Goal: Information Seeking & Learning: Learn about a topic

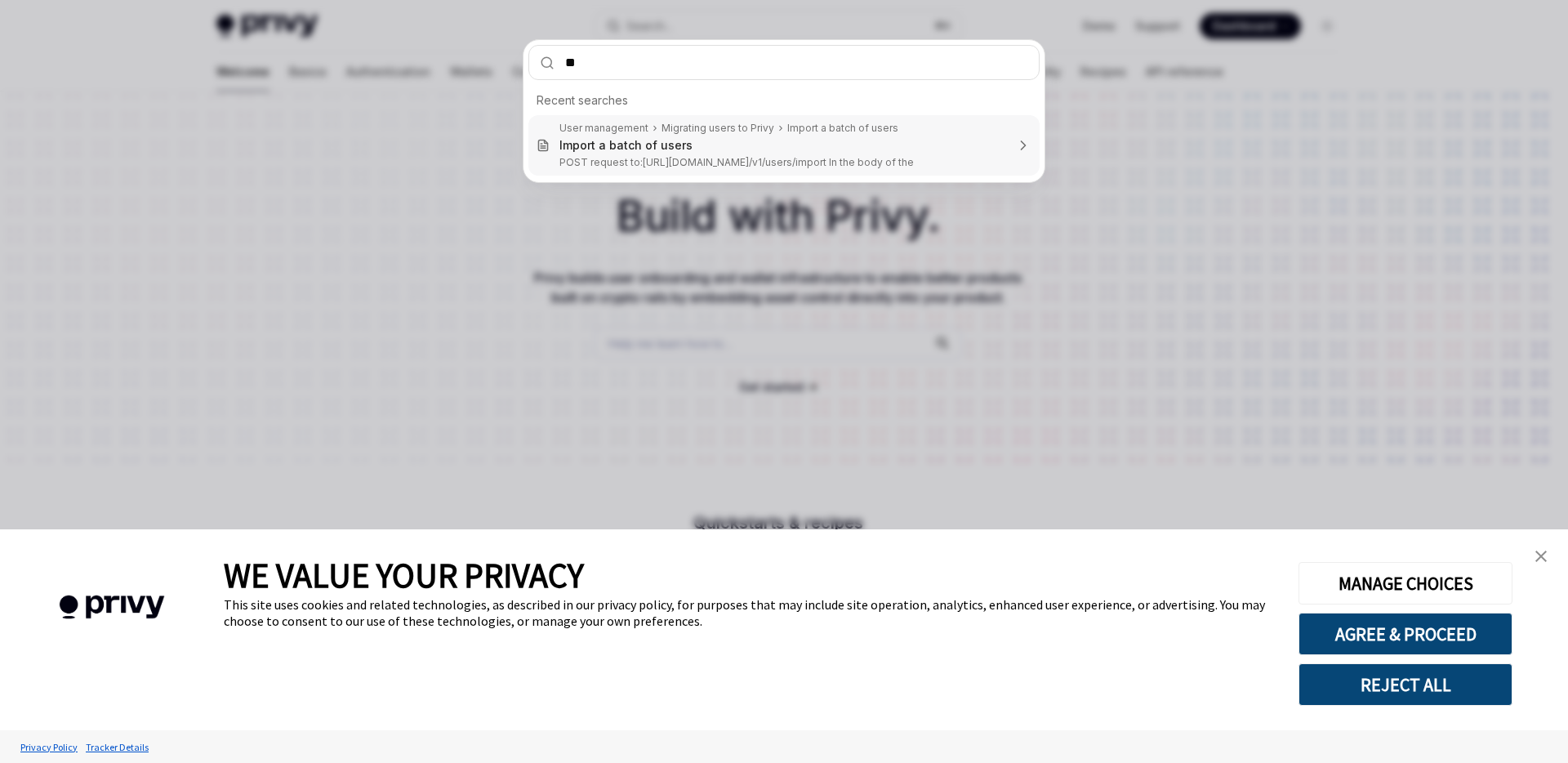
type input "***"
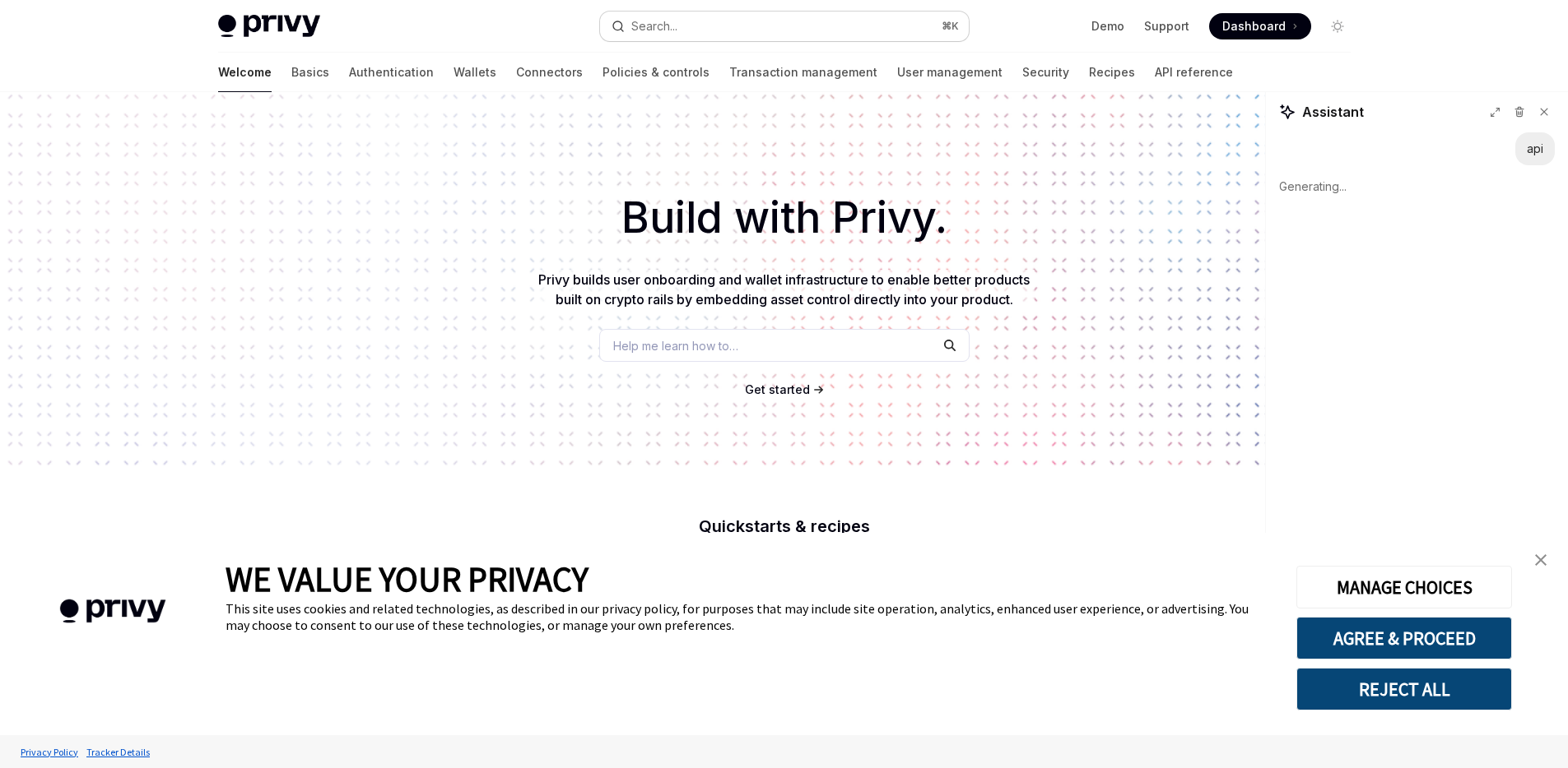
click at [721, 24] on button "Search... ⌘ K" at bounding box center [784, 26] width 369 height 29
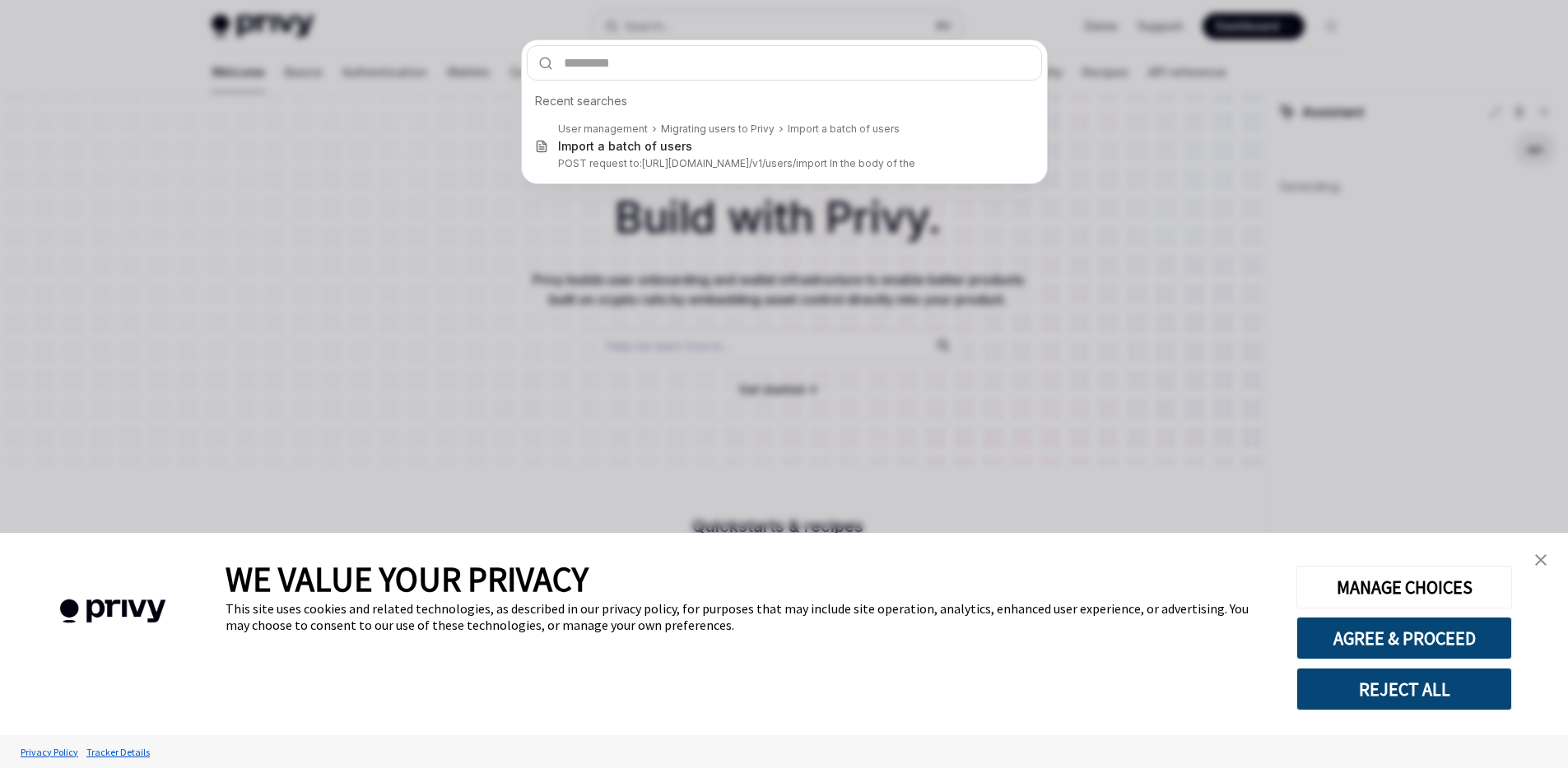
type textarea "*"
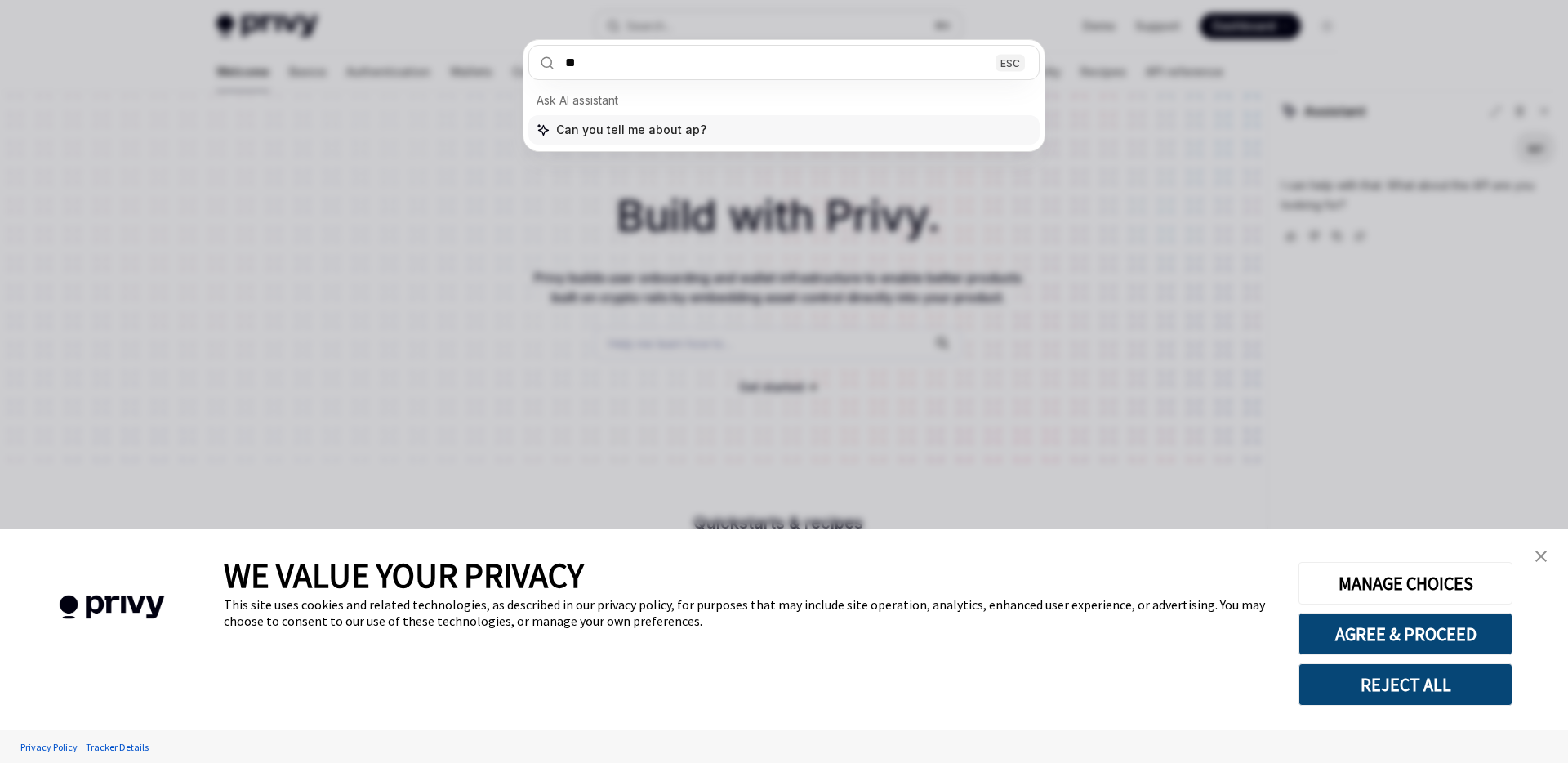
type input "***"
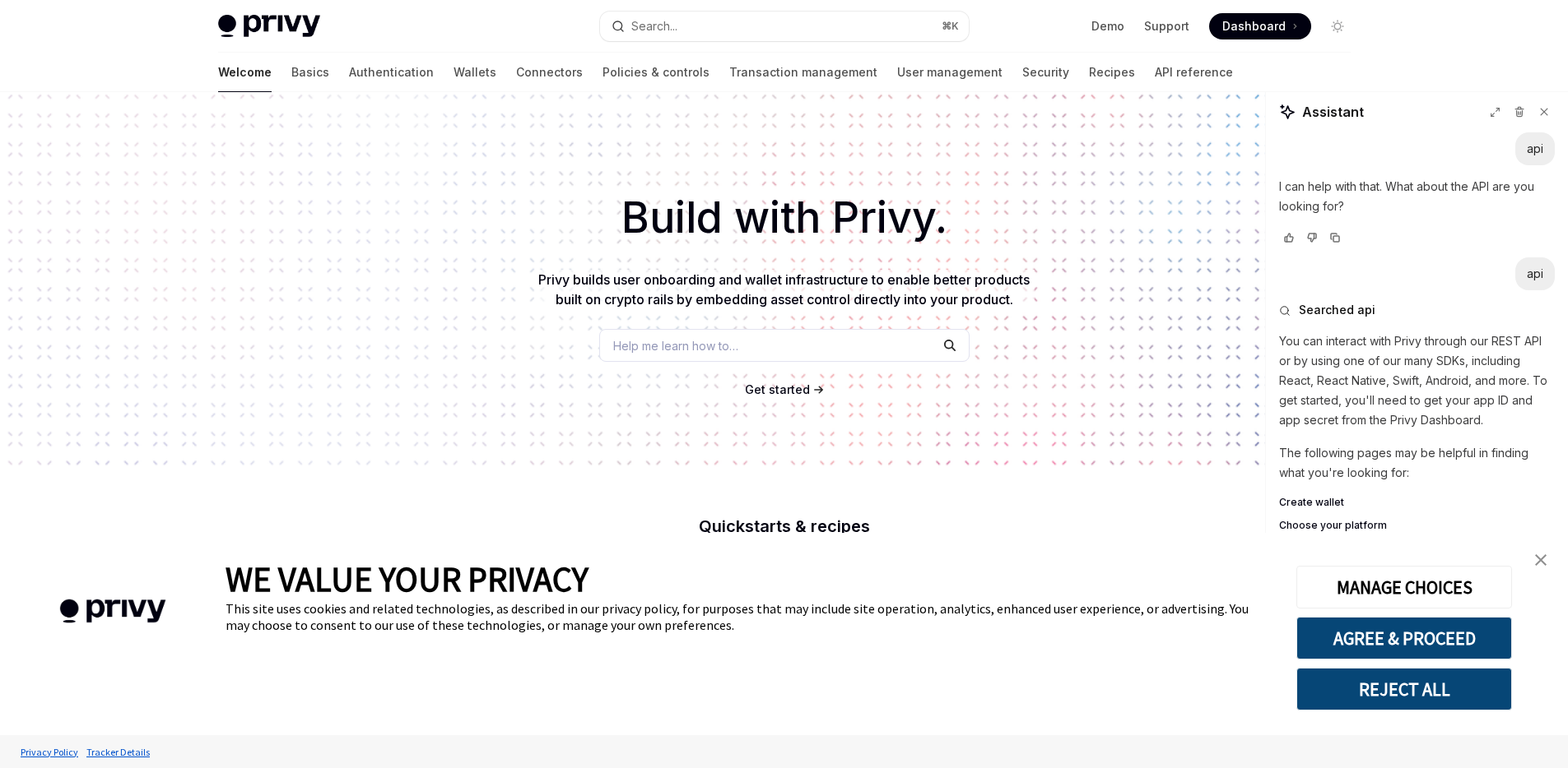
click at [1085, 249] on h1 "Build with Privy." at bounding box center [784, 217] width 1515 height 64
click at [1556, 561] on link "close banner" at bounding box center [1540, 560] width 33 height 33
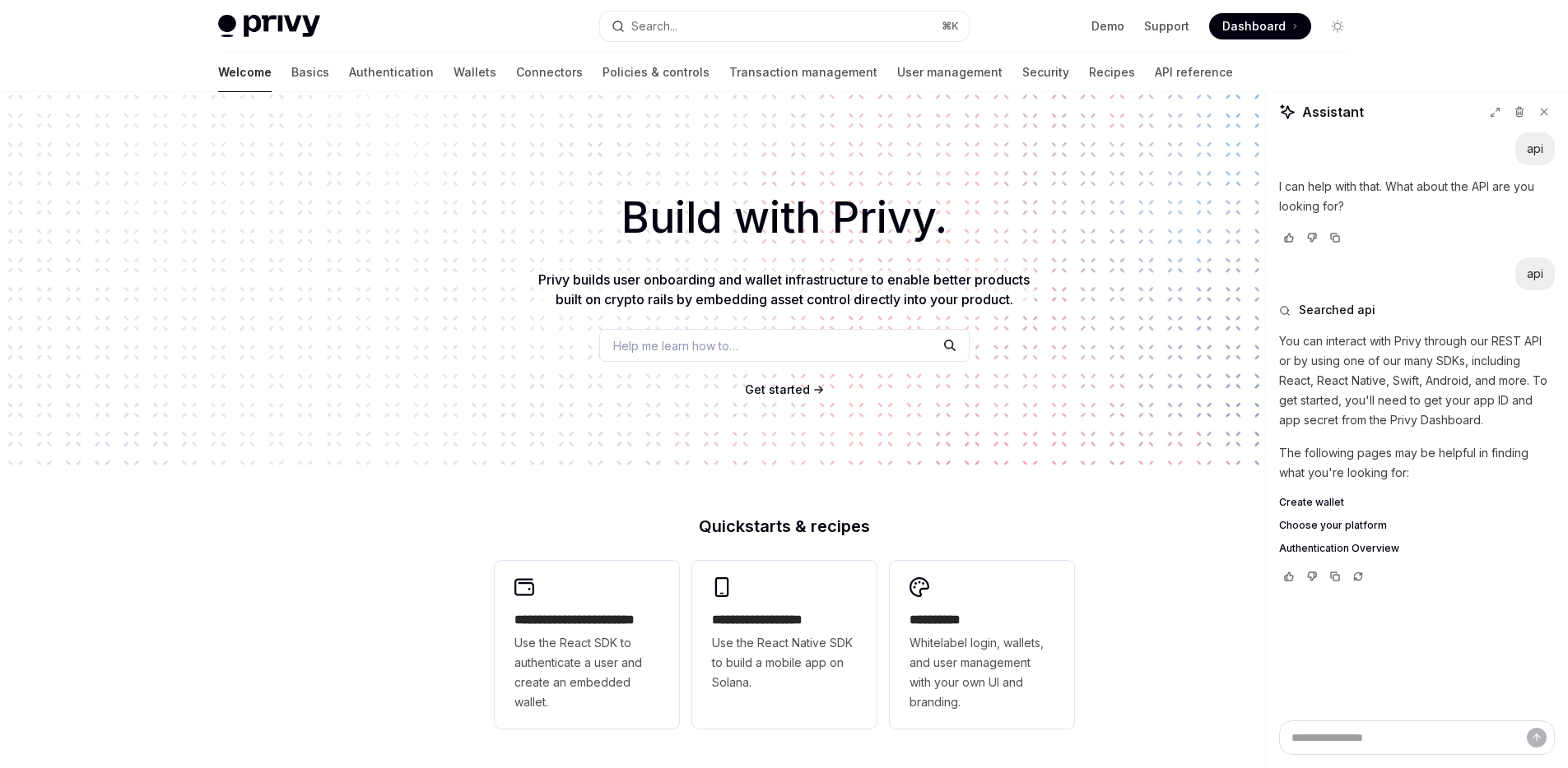
click at [1100, 251] on div "Build with Privy. Privy builds user onboarding and wallet infrastructure to ena…" at bounding box center [784, 280] width 1568 height 375
type textarea "*"
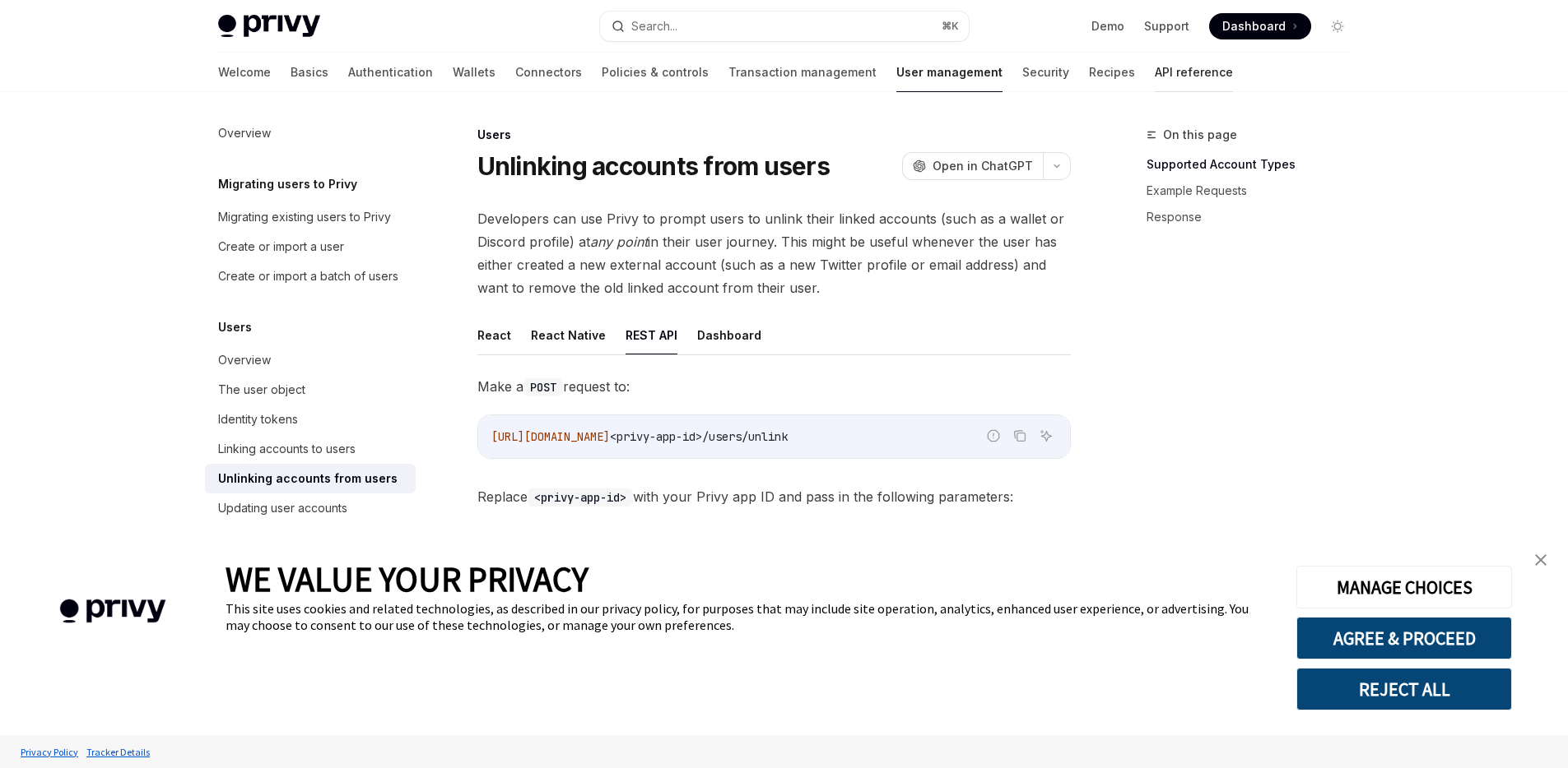
click at [1154, 79] on link "API reference" at bounding box center [1193, 72] width 79 height 40
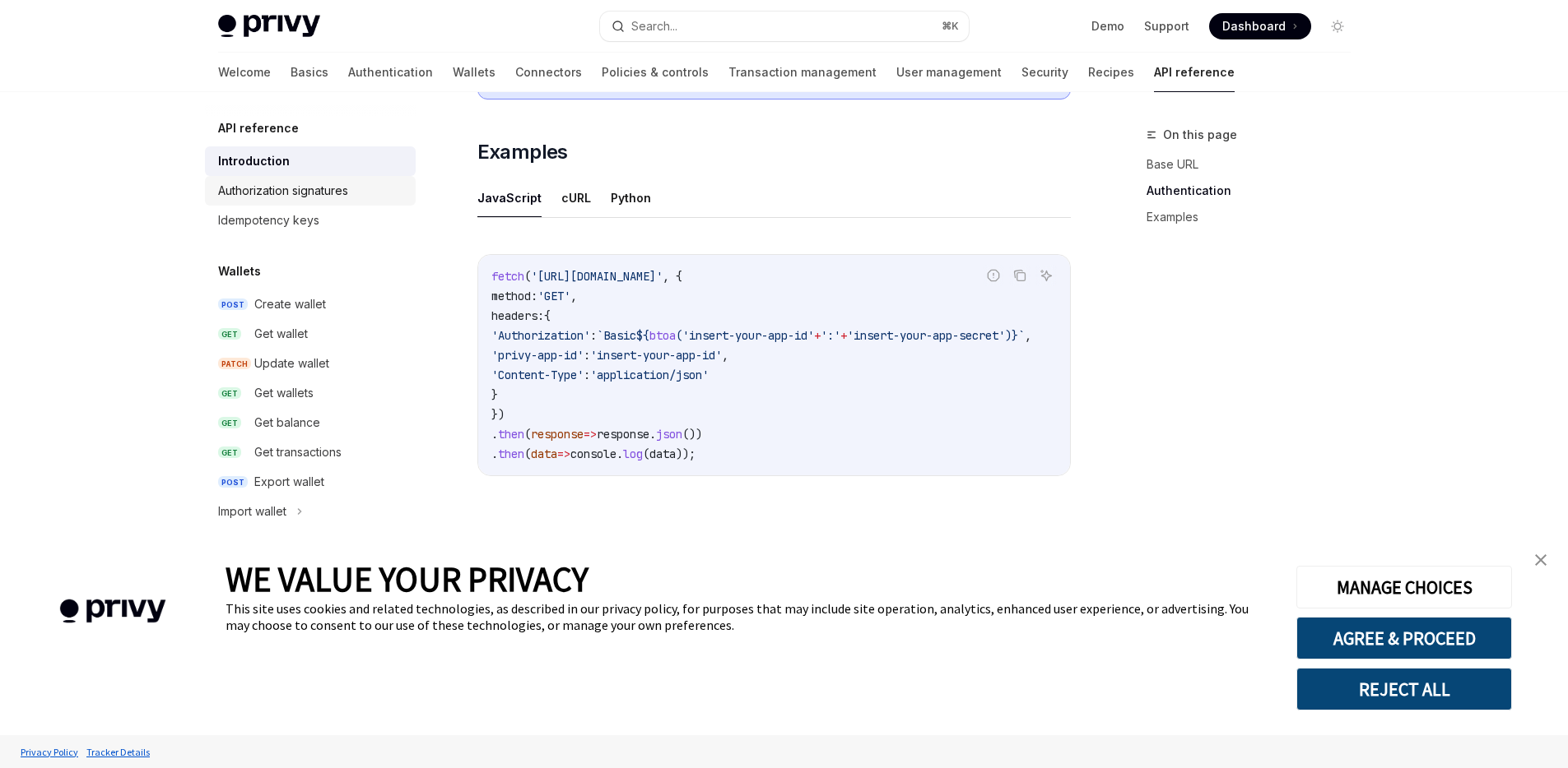
click at [321, 197] on div "Authorization signatures" at bounding box center [283, 191] width 130 height 20
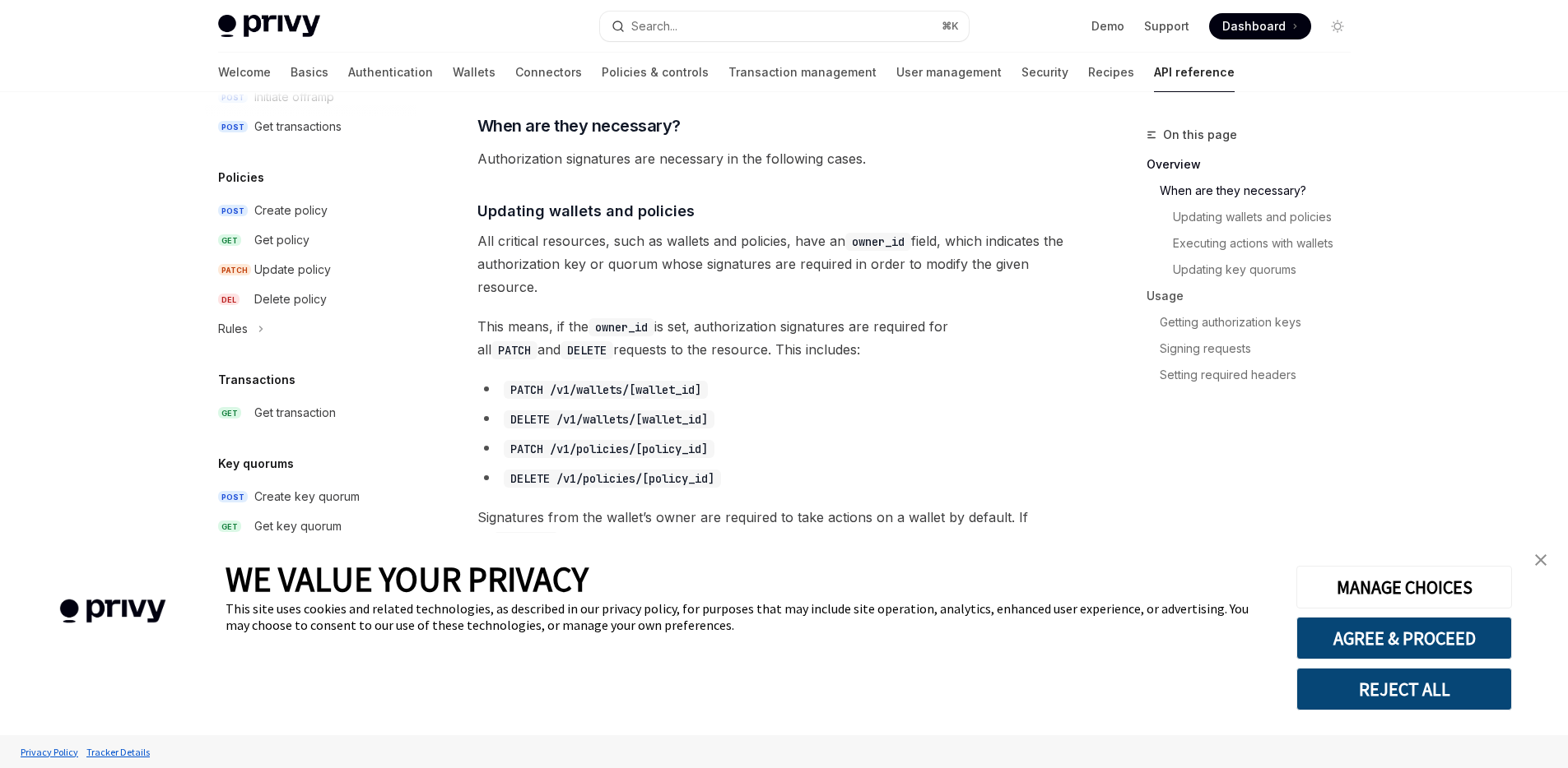
scroll to position [960, 0]
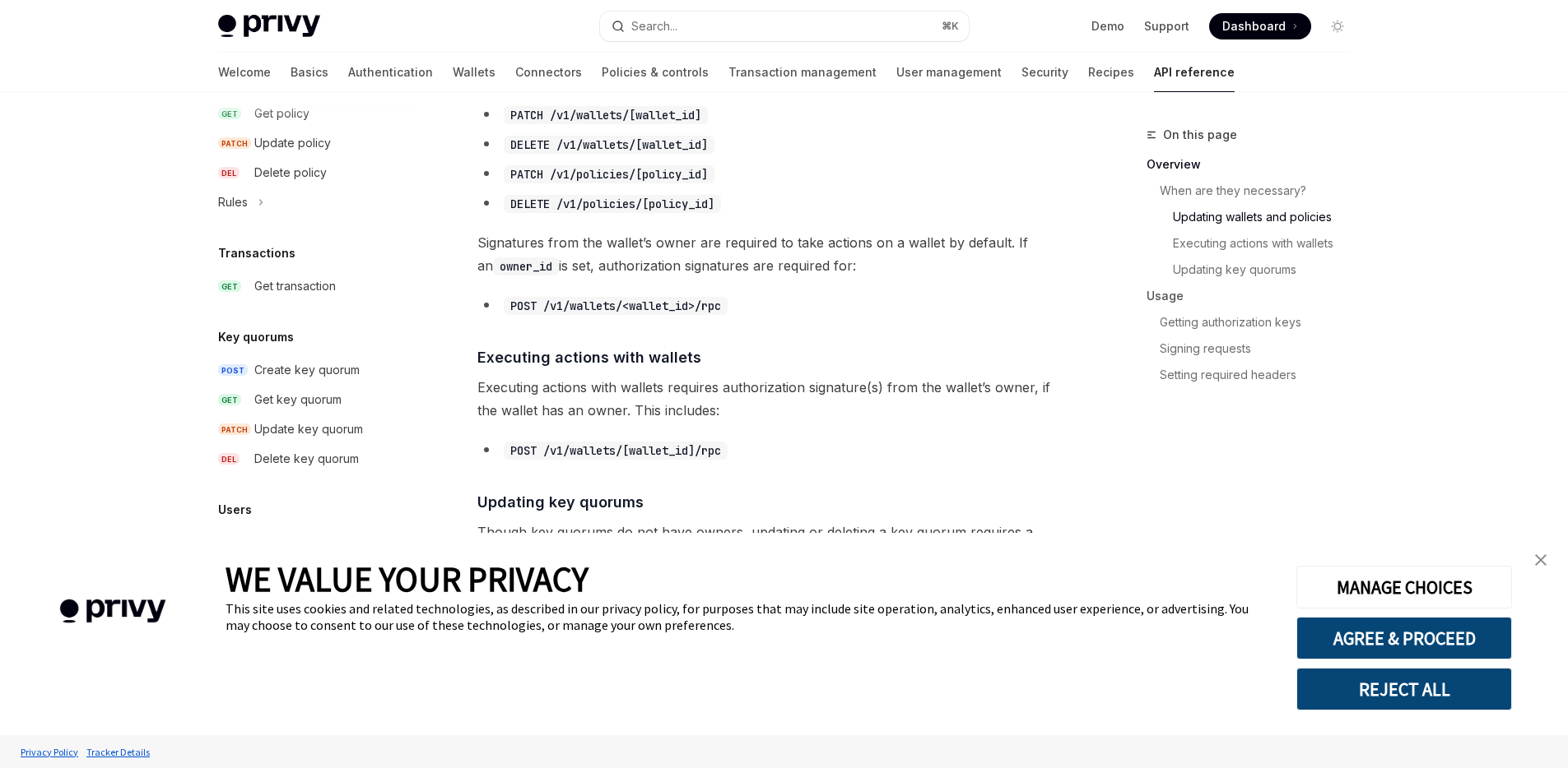
scroll to position [1088, 0]
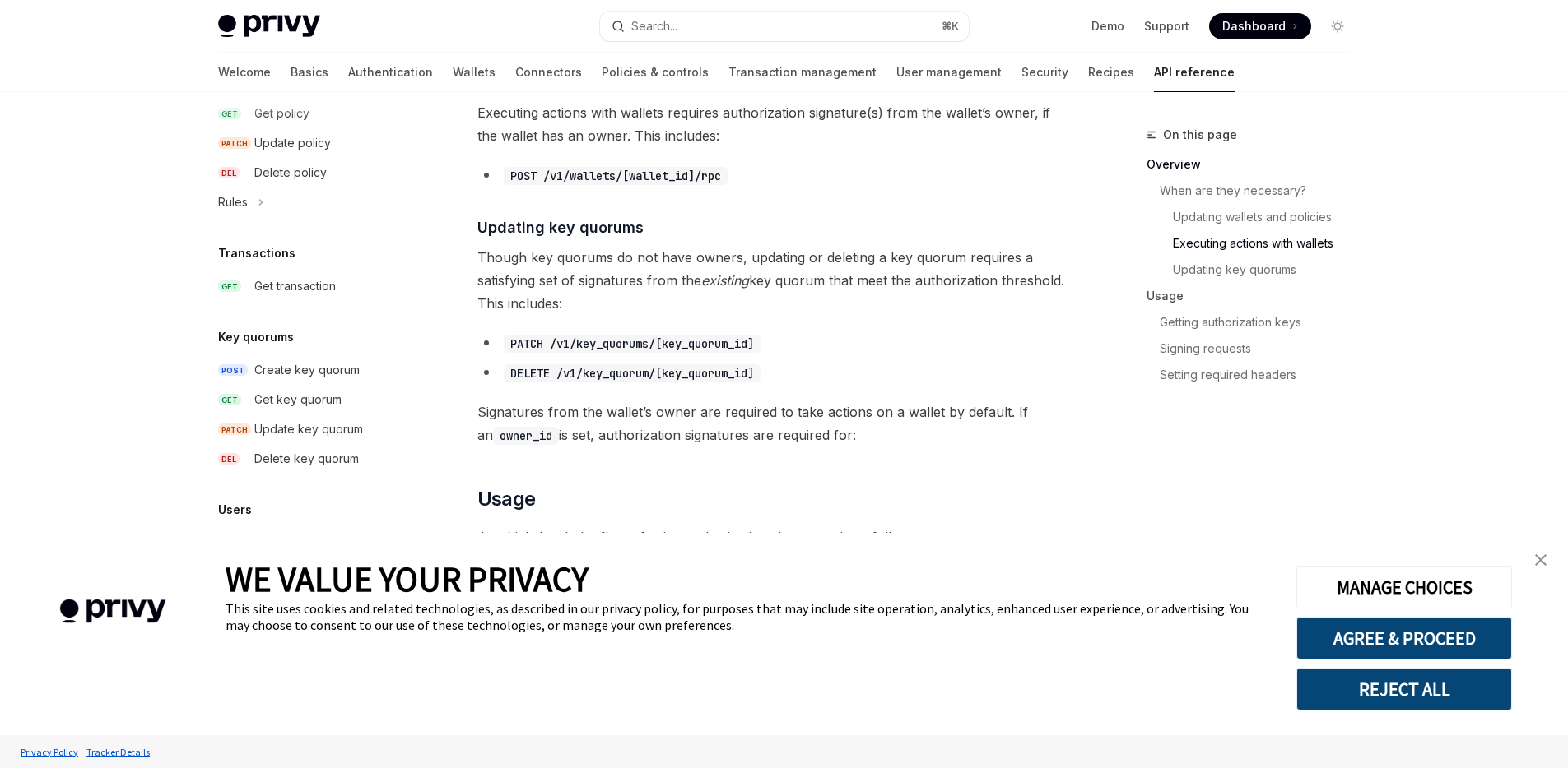
click at [1539, 566] on link "close banner" at bounding box center [1540, 560] width 33 height 33
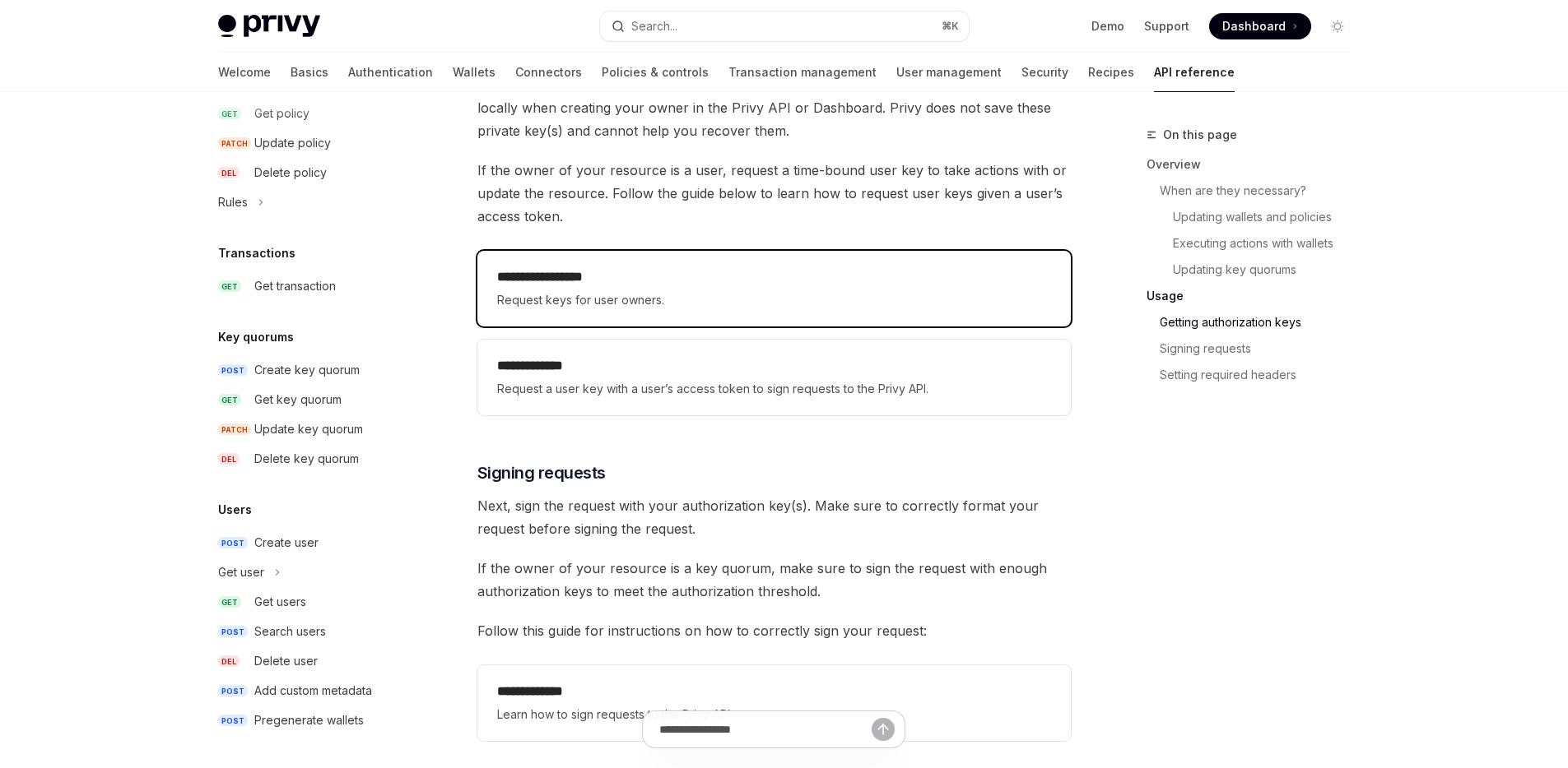
scroll to position [2169, 0]
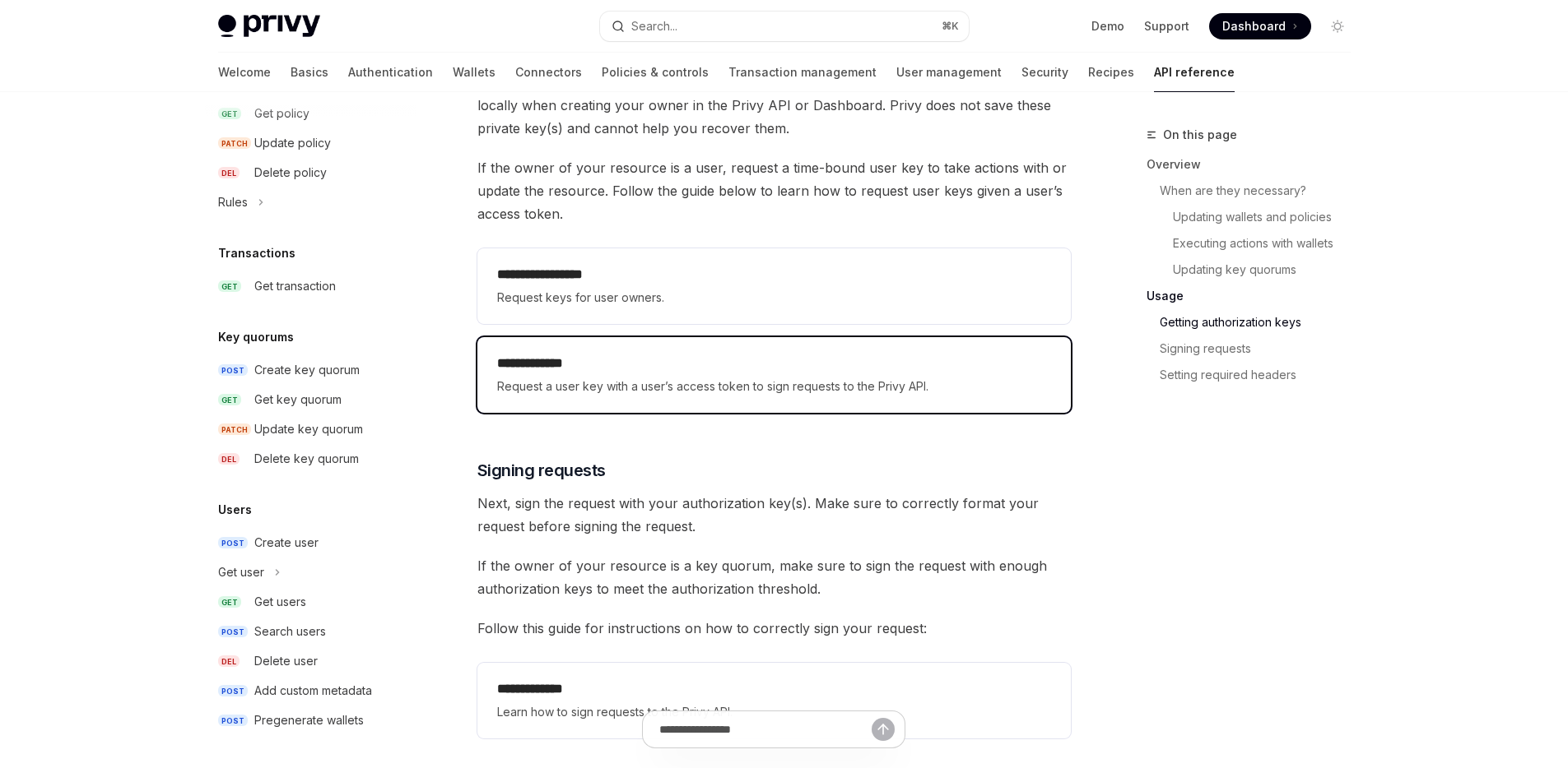
click at [682, 375] on div "**********" at bounding box center [775, 375] width 554 height 43
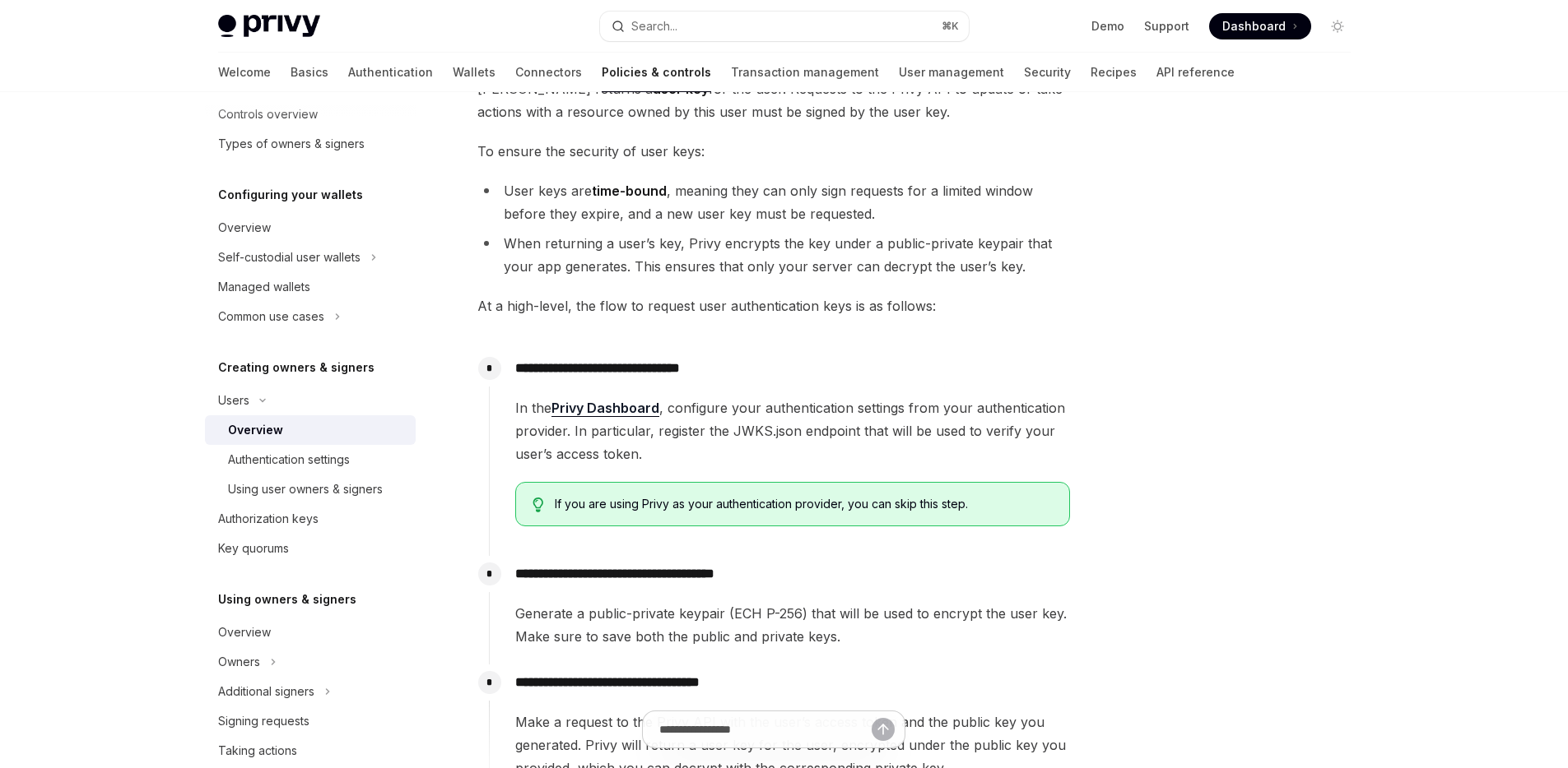
scroll to position [431, 0]
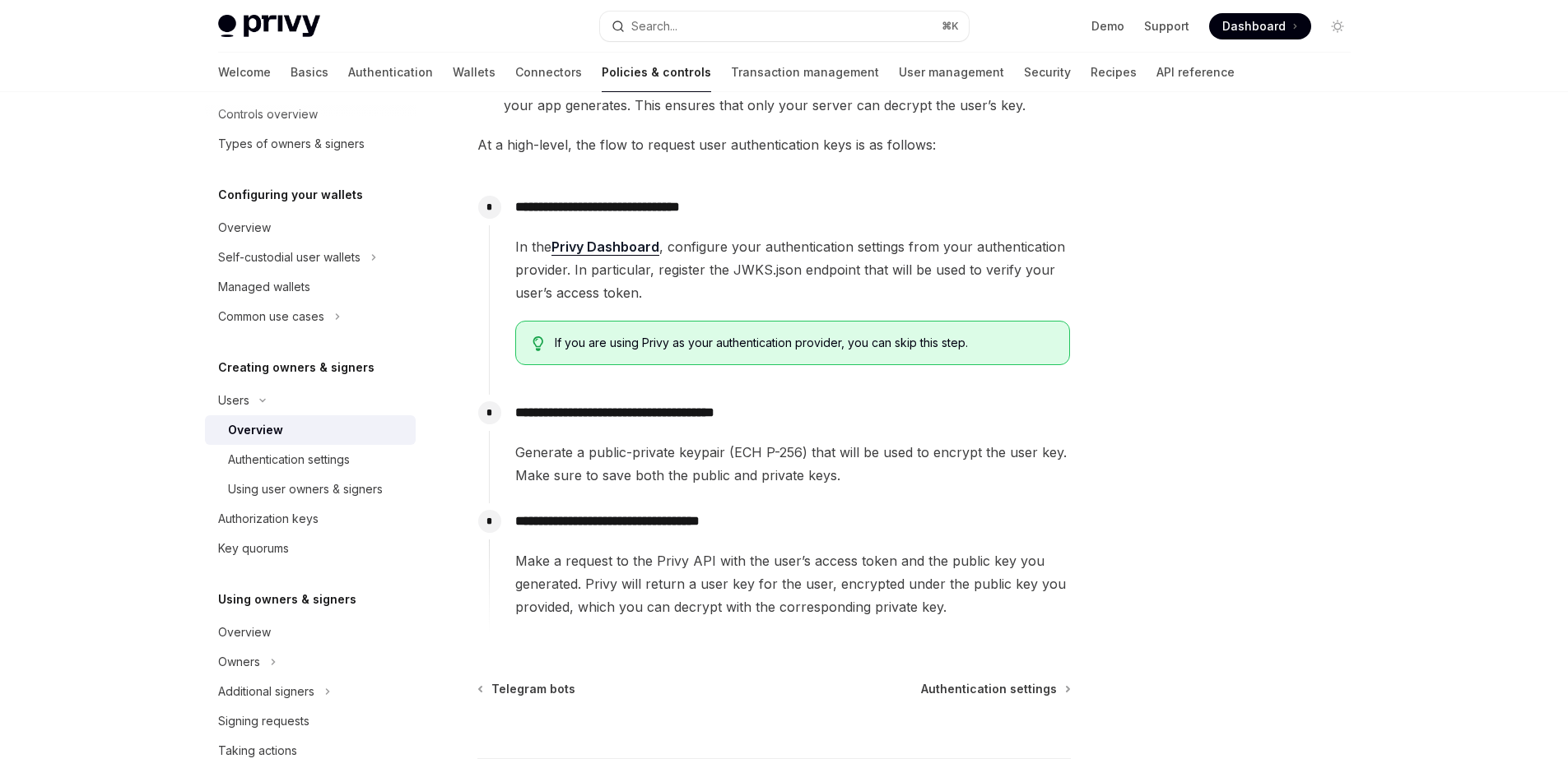
click at [604, 245] on link "Privy Dashboard" at bounding box center [605, 247] width 108 height 17
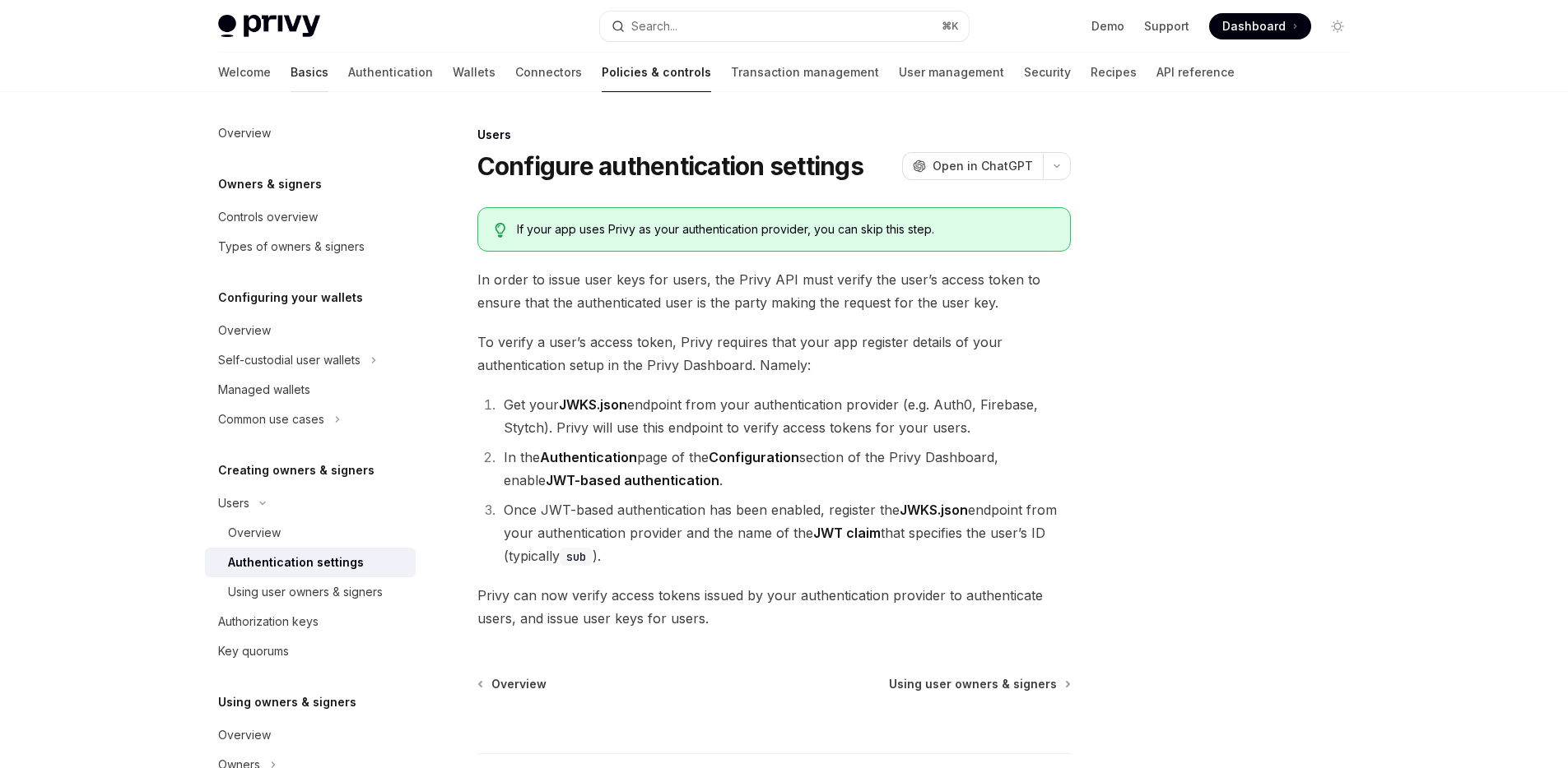
click at [290, 72] on link "Basics" at bounding box center [309, 72] width 38 height 40
type textarea "*"
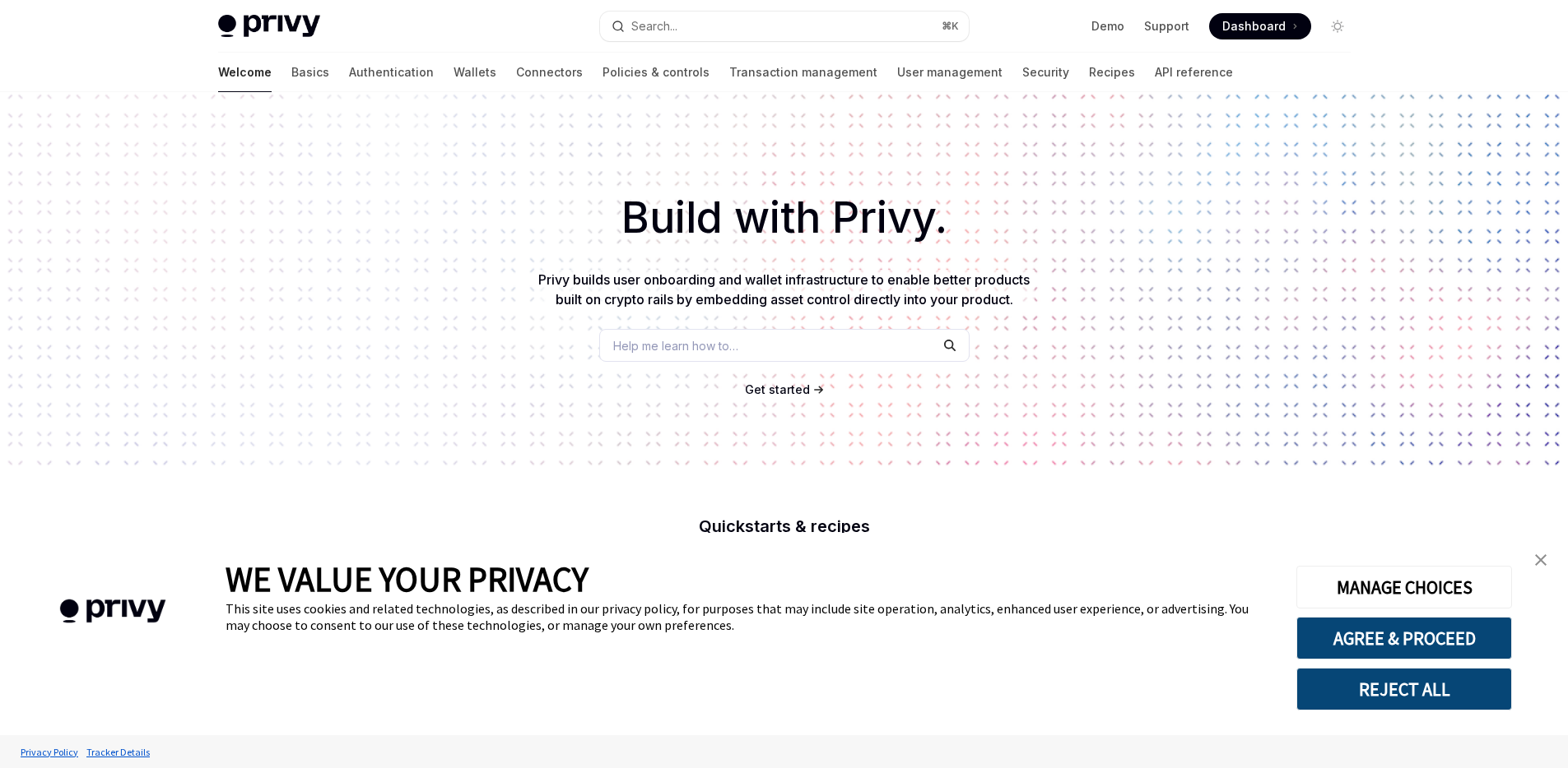
scroll to position [539, 0]
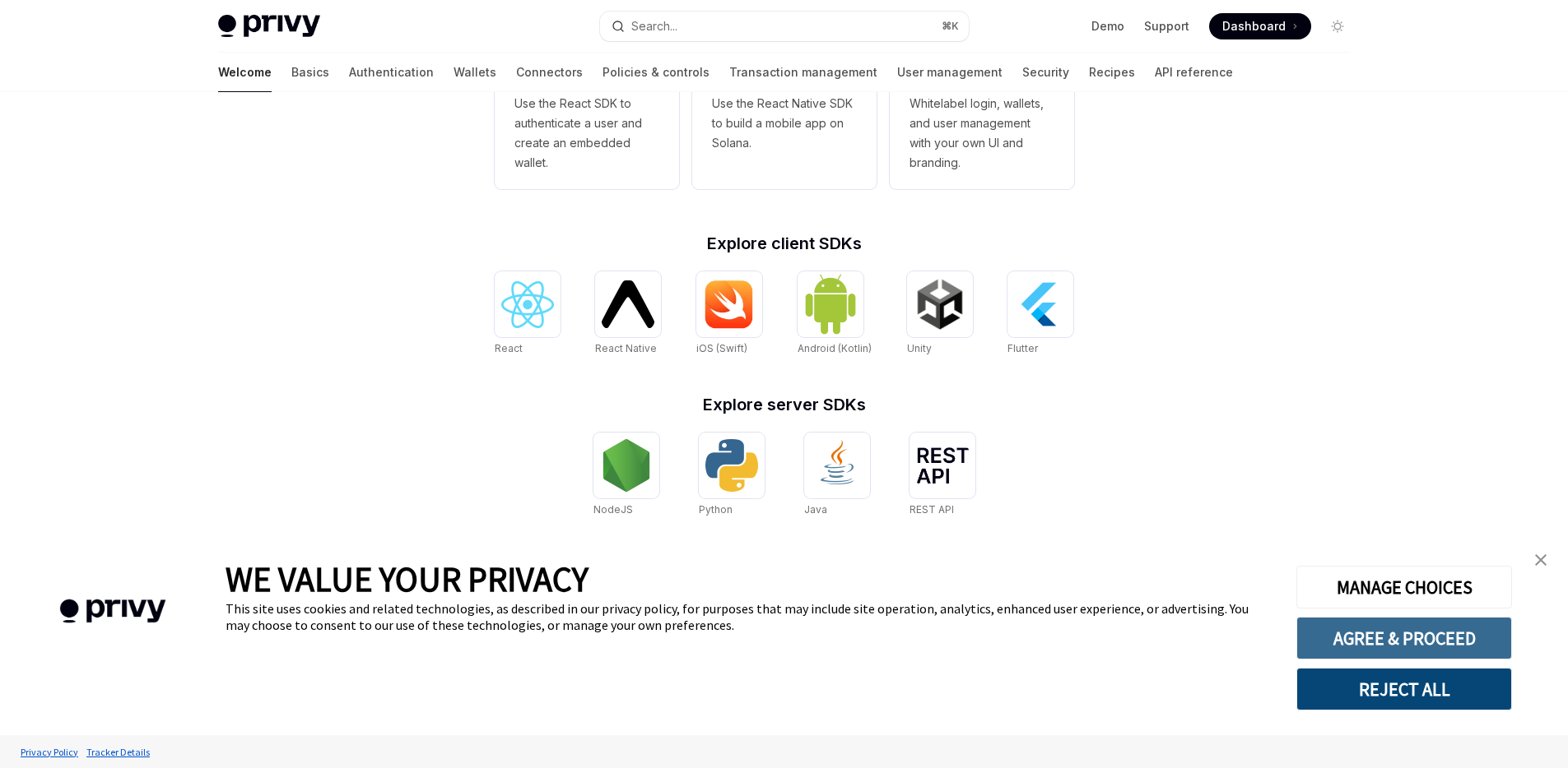
click at [1432, 639] on button "AGREE & PROCEED" at bounding box center [1404, 639] width 216 height 43
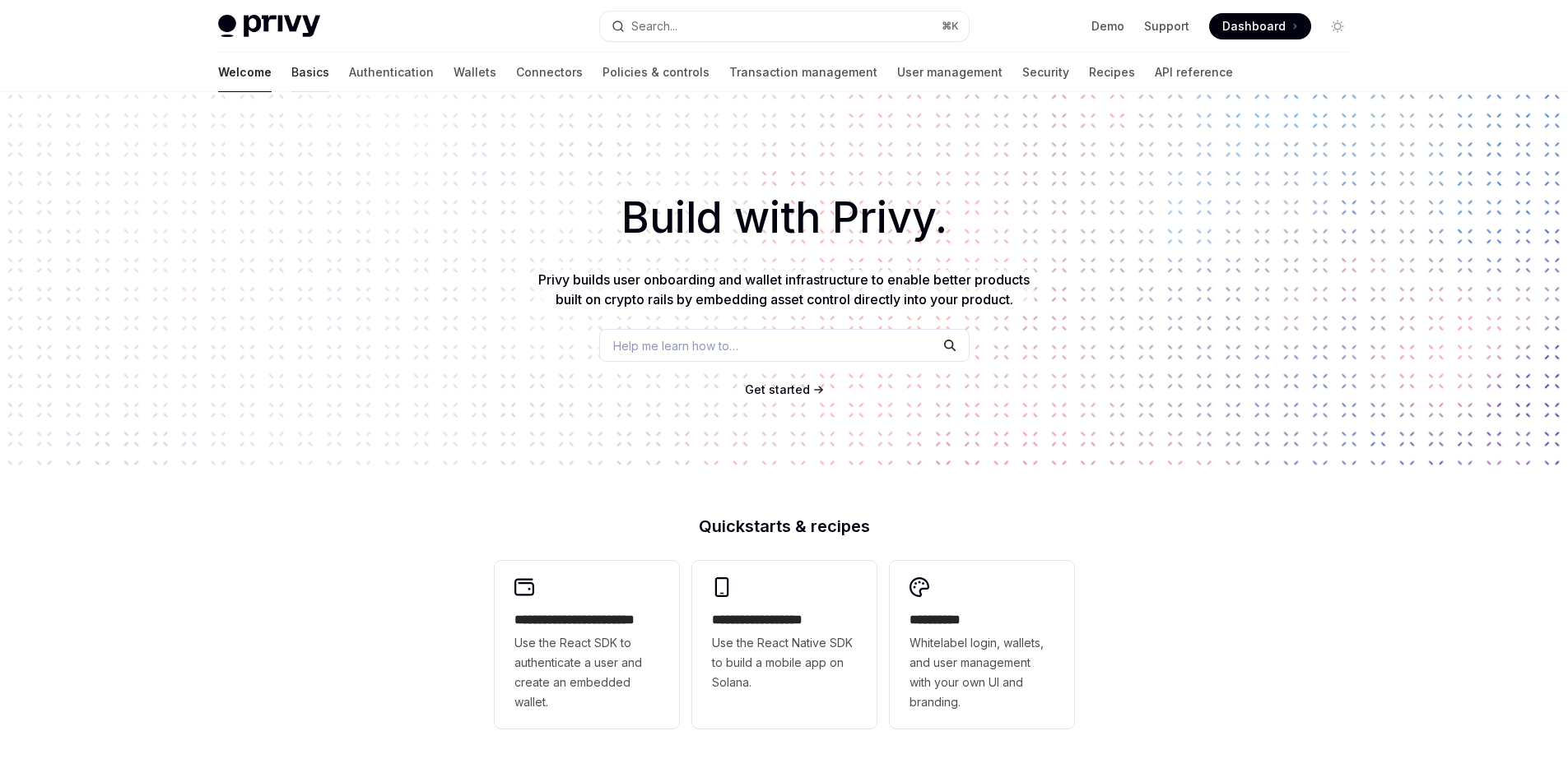
click at [291, 72] on link "Basics" at bounding box center [310, 72] width 38 height 40
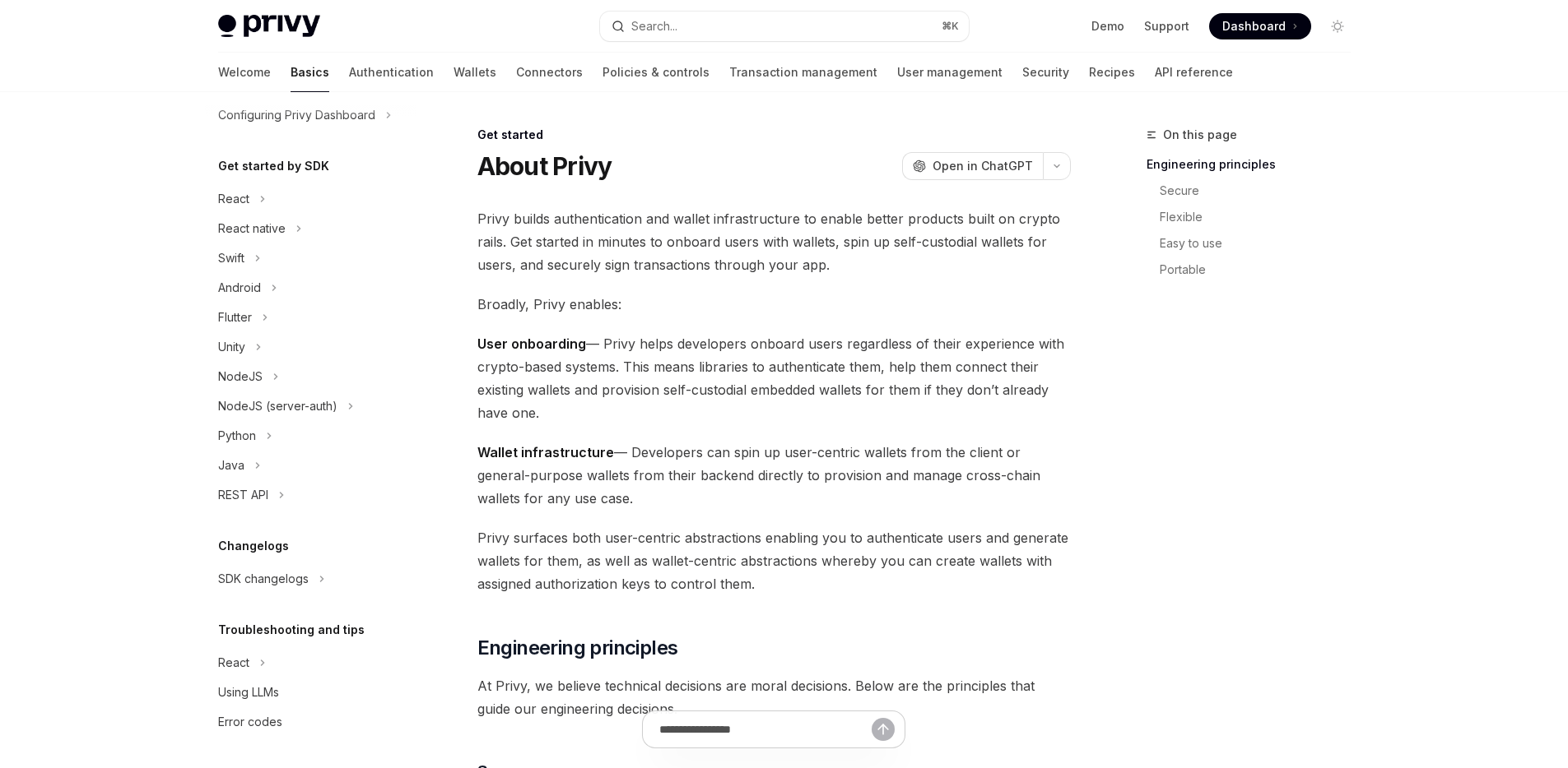
scroll to position [136, 0]
click at [289, 374] on div "NodeJS" at bounding box center [310, 375] width 211 height 29
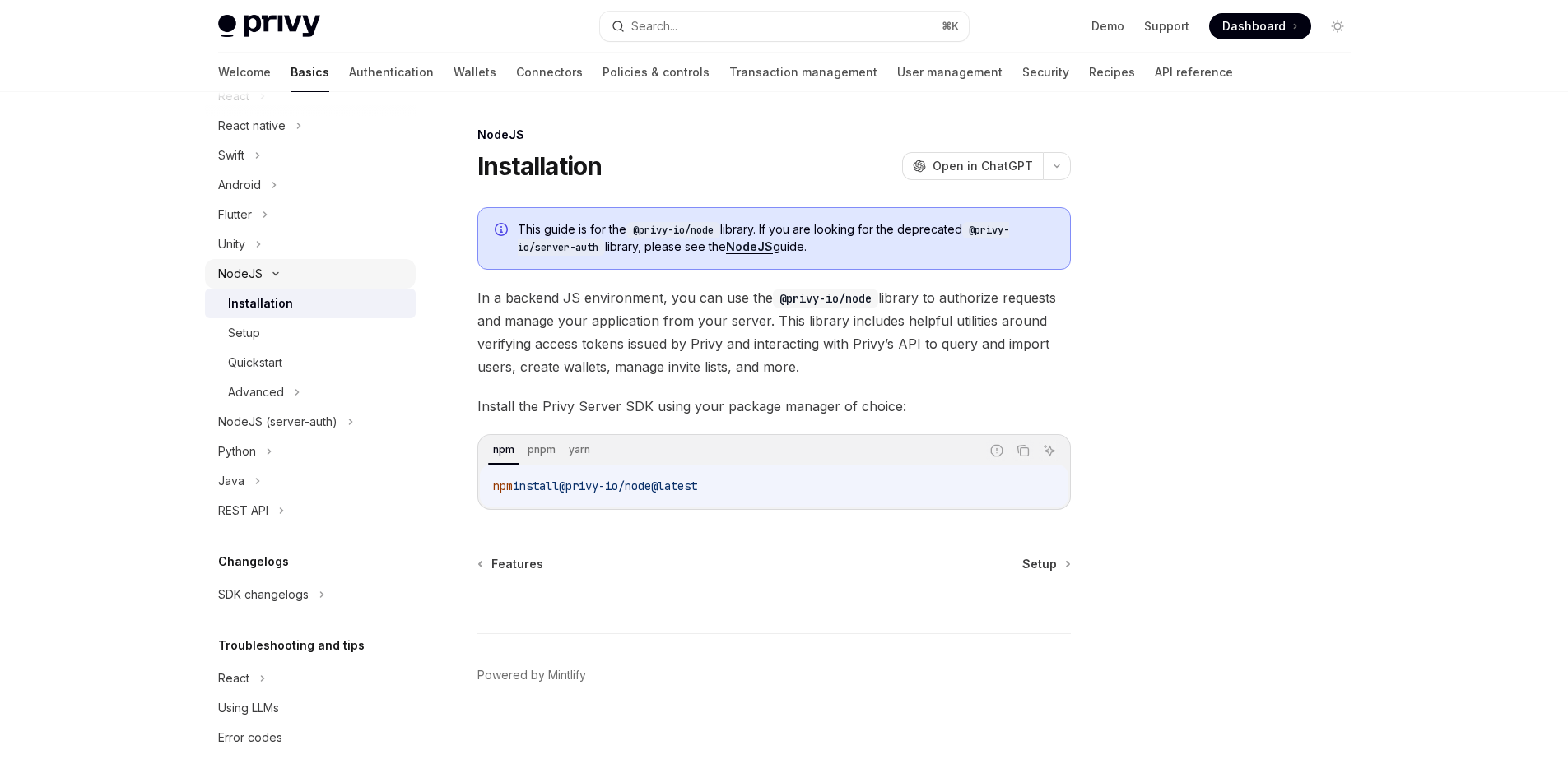
scroll to position [255, 0]
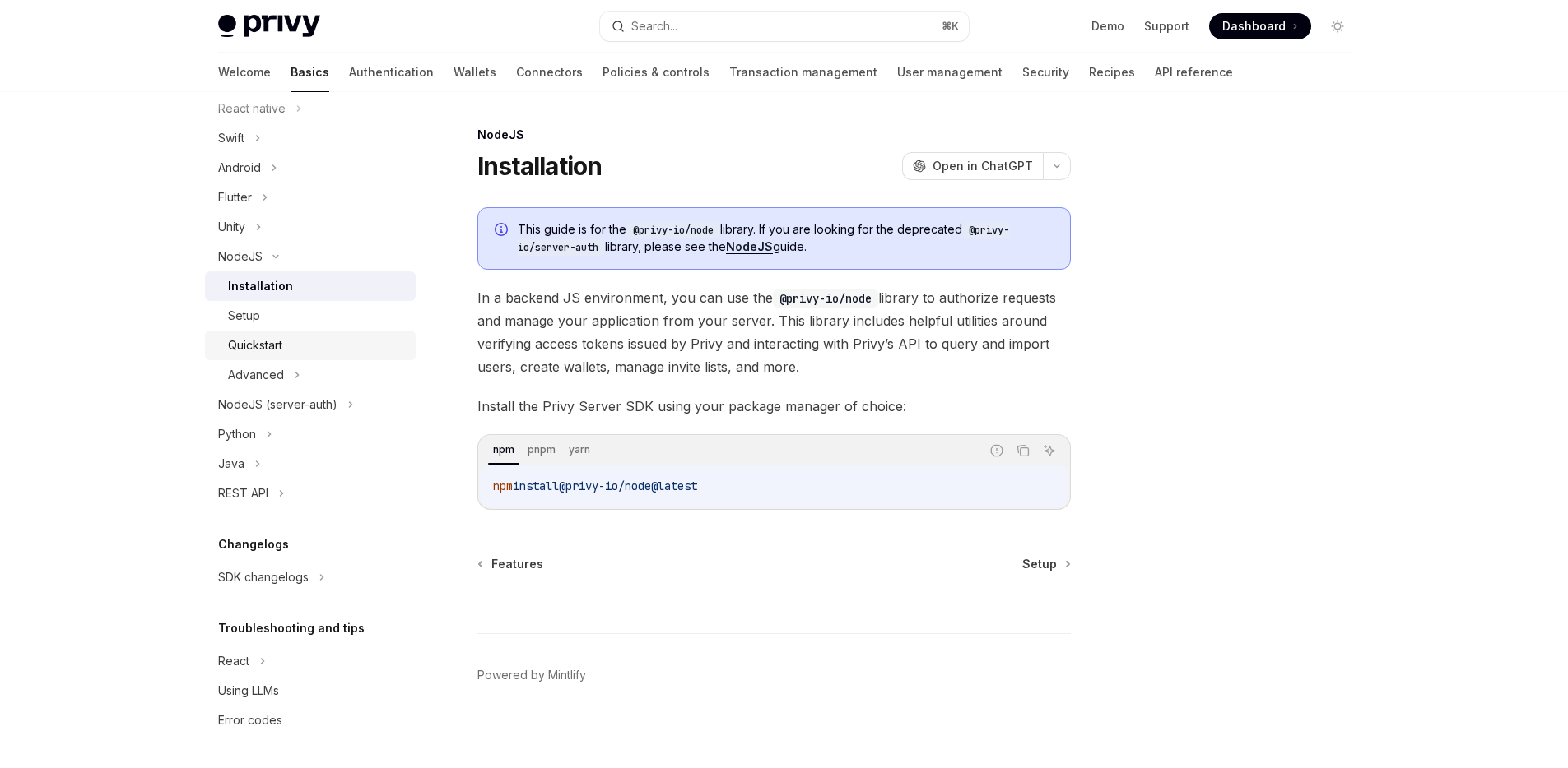
click at [288, 348] on div "Quickstart" at bounding box center [317, 345] width 178 height 20
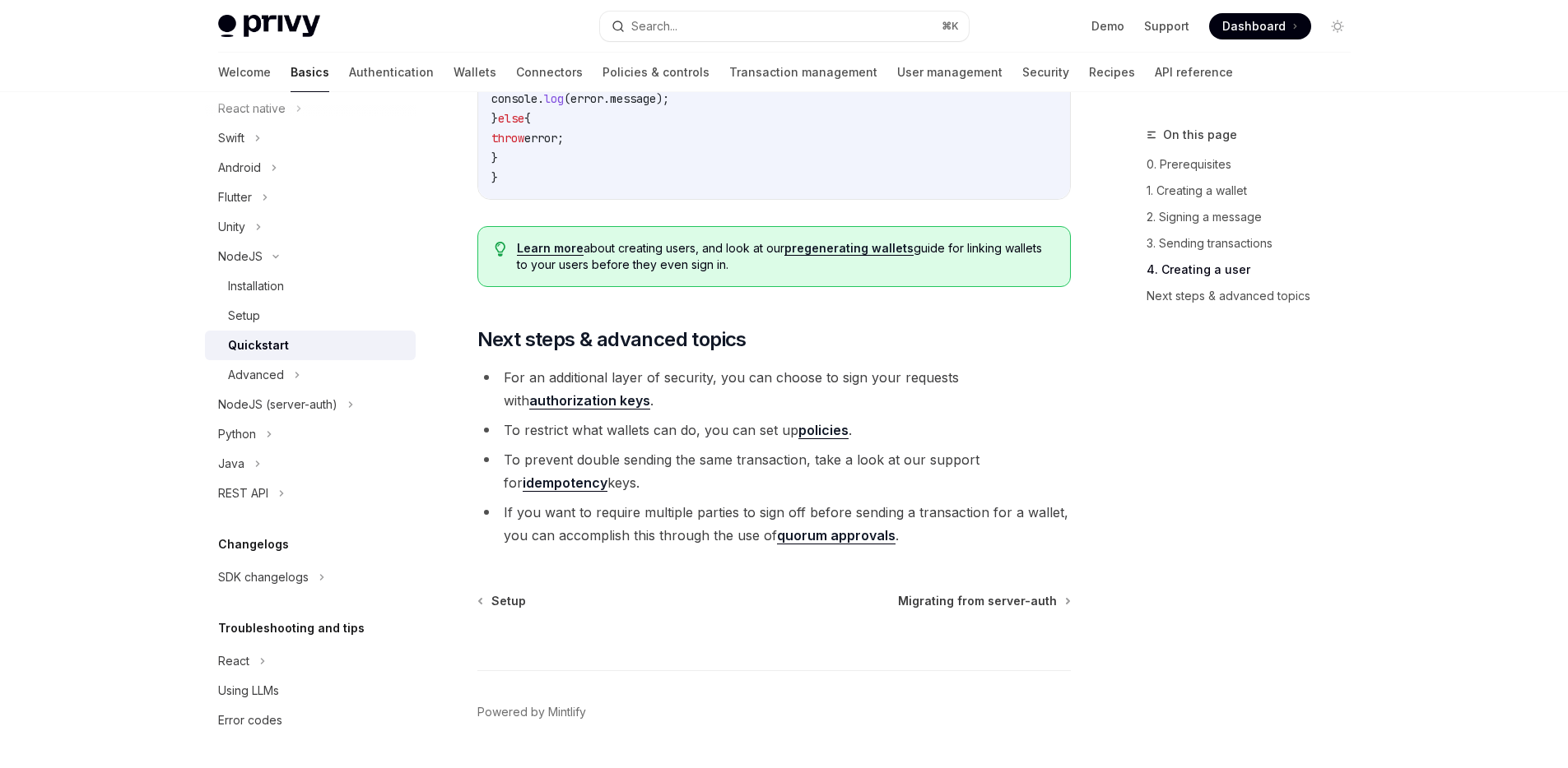
scroll to position [3365, 0]
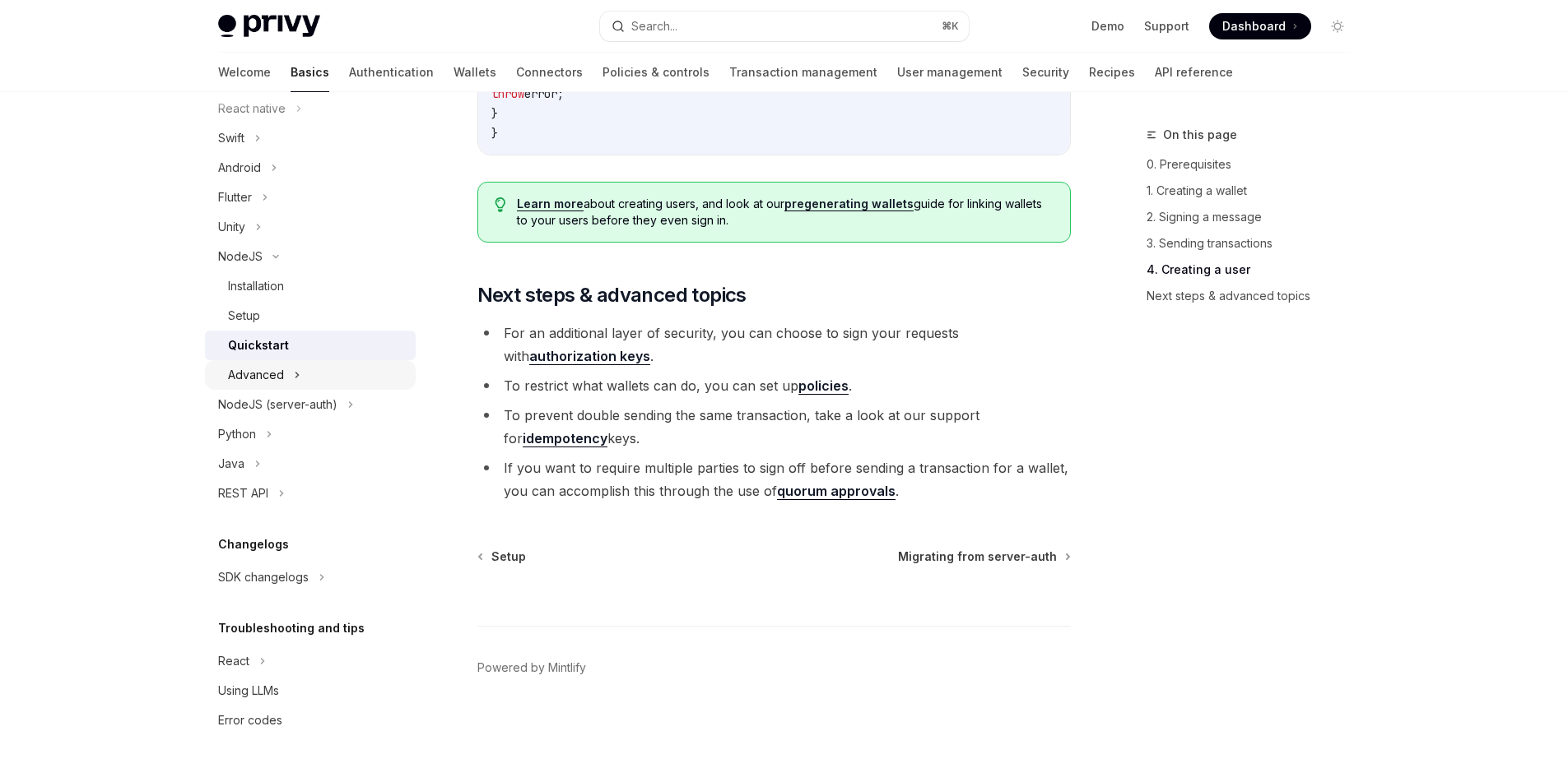
click at [274, 376] on div "Advanced" at bounding box center [256, 375] width 56 height 20
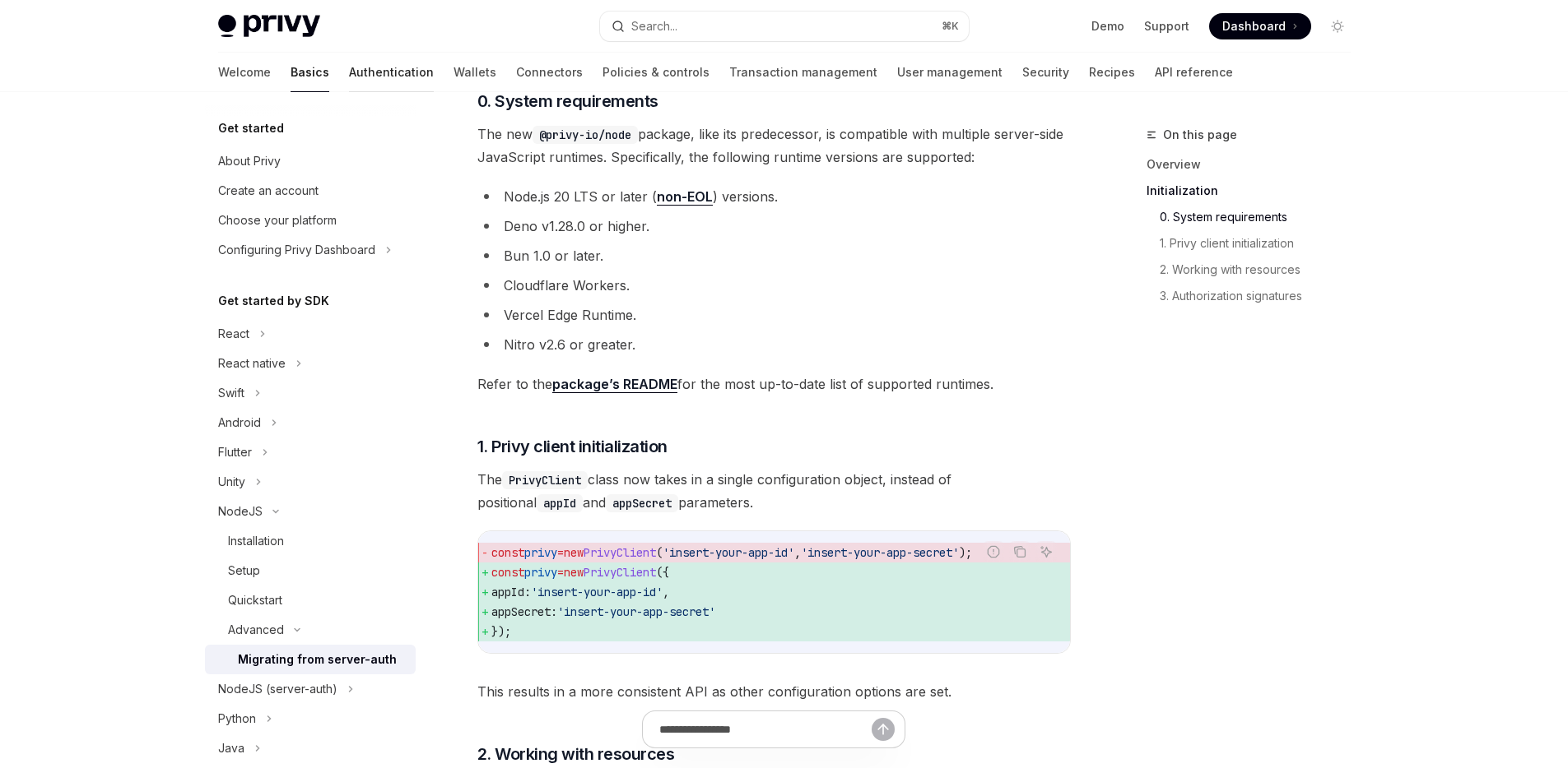
click at [349, 70] on link "Authentication" at bounding box center [391, 72] width 85 height 40
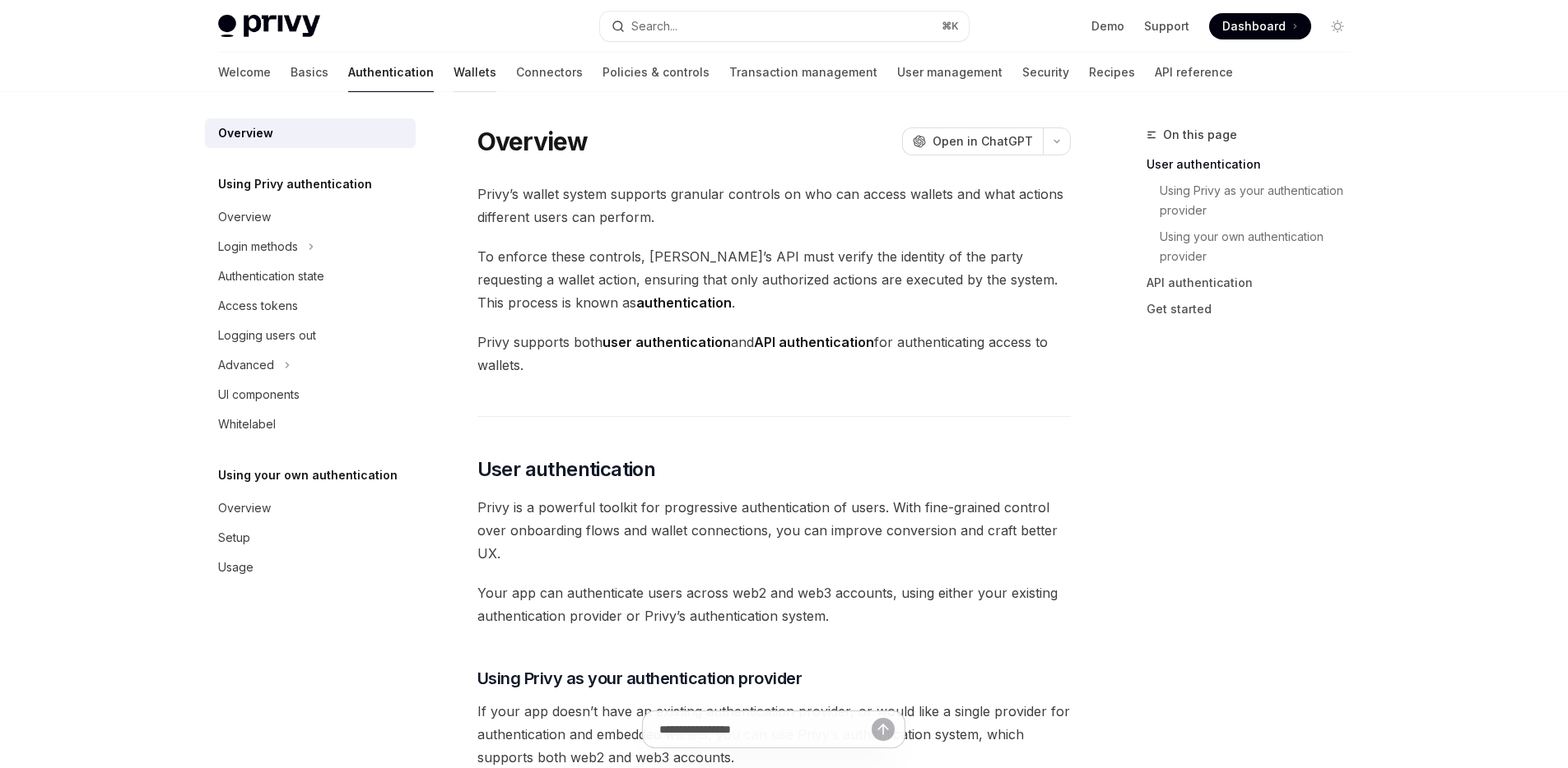
click at [453, 72] on link "Wallets" at bounding box center [475, 72] width 43 height 40
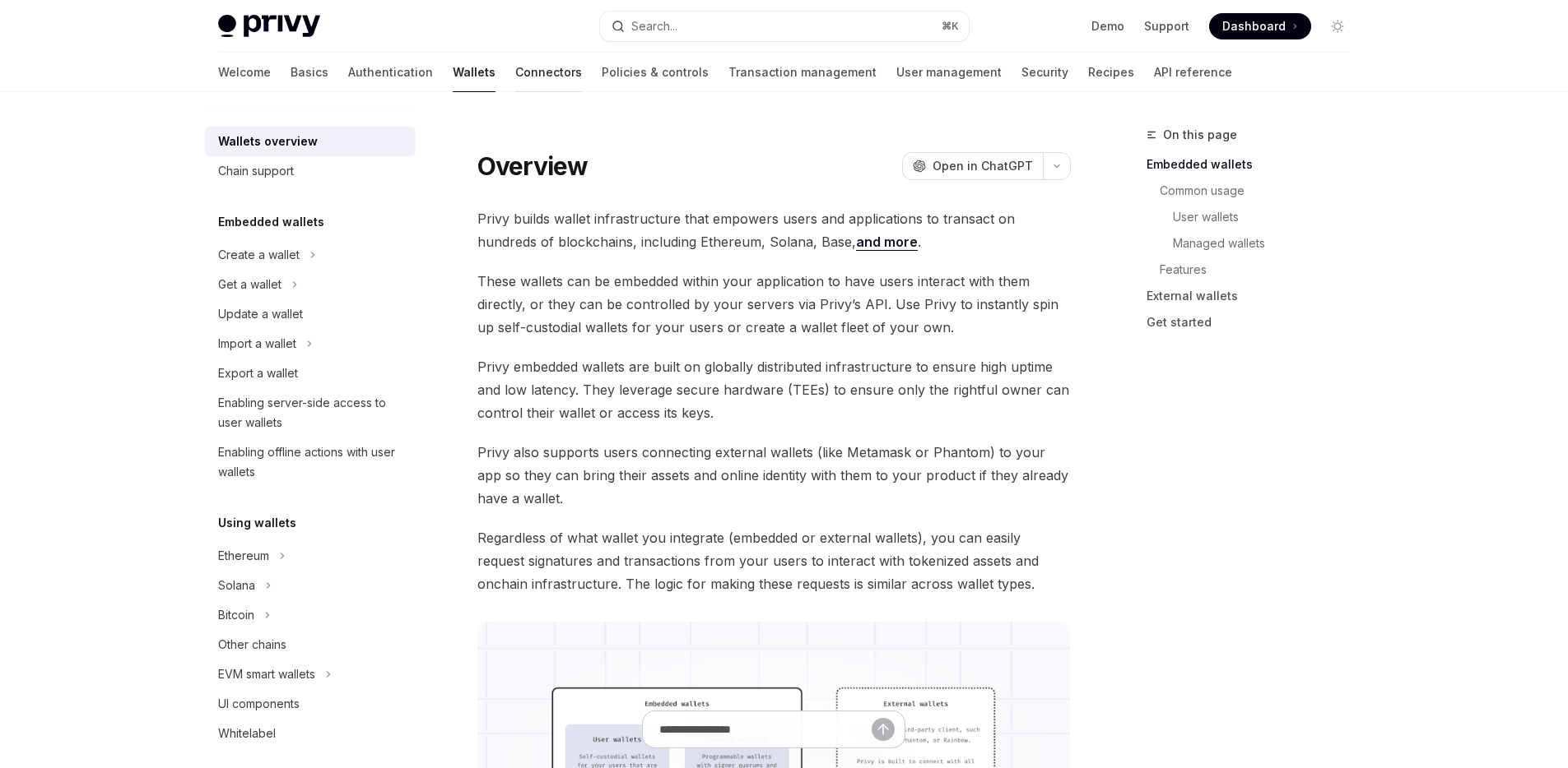
click at [515, 76] on link "Connectors" at bounding box center [548, 72] width 66 height 40
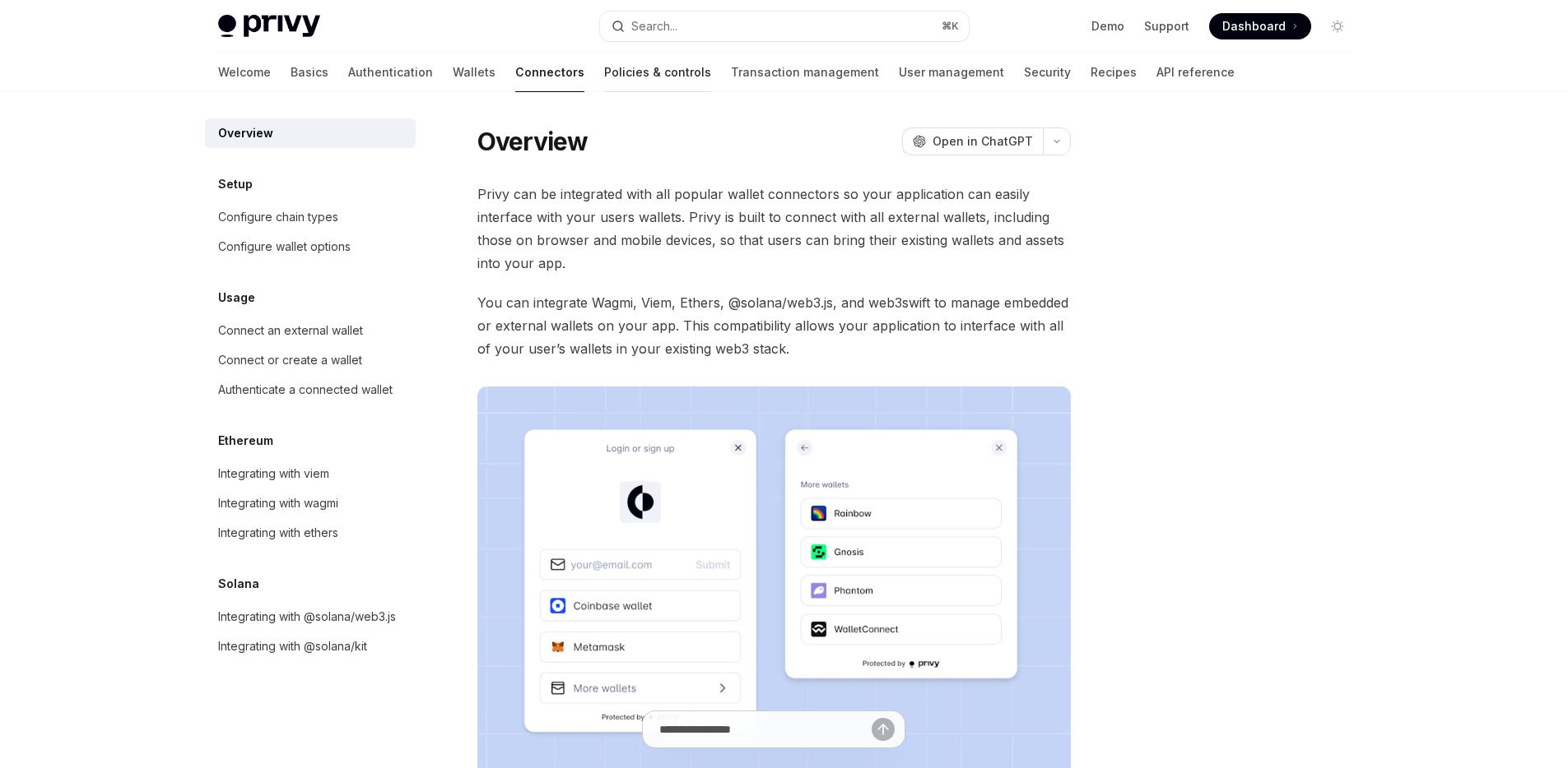
click at [604, 74] on link "Policies & controls" at bounding box center [658, 72] width 107 height 40
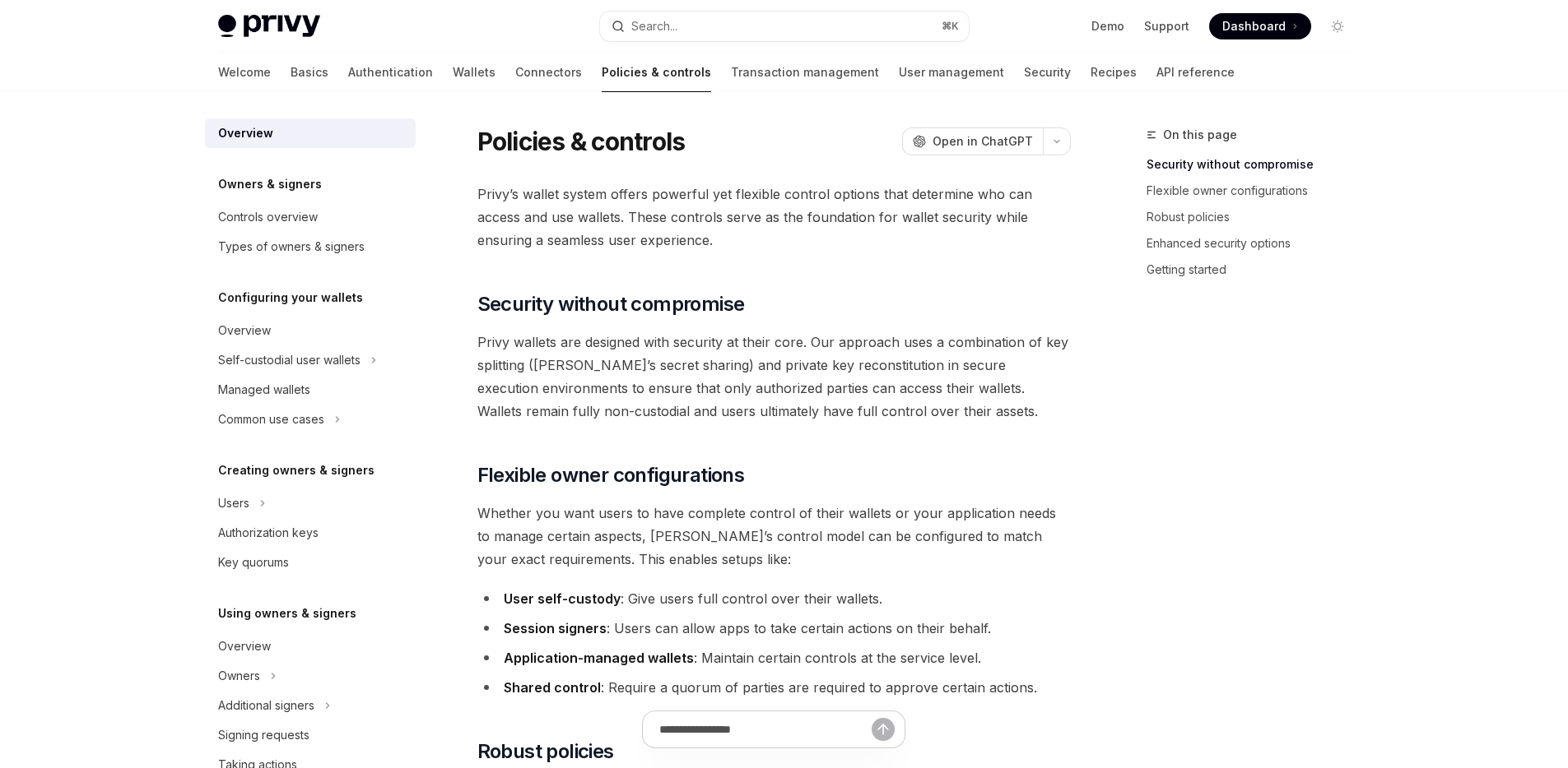
click at [1273, 23] on span "Dashboard" at bounding box center [1254, 26] width 63 height 16
click at [1156, 65] on link "API reference" at bounding box center [1195, 72] width 79 height 40
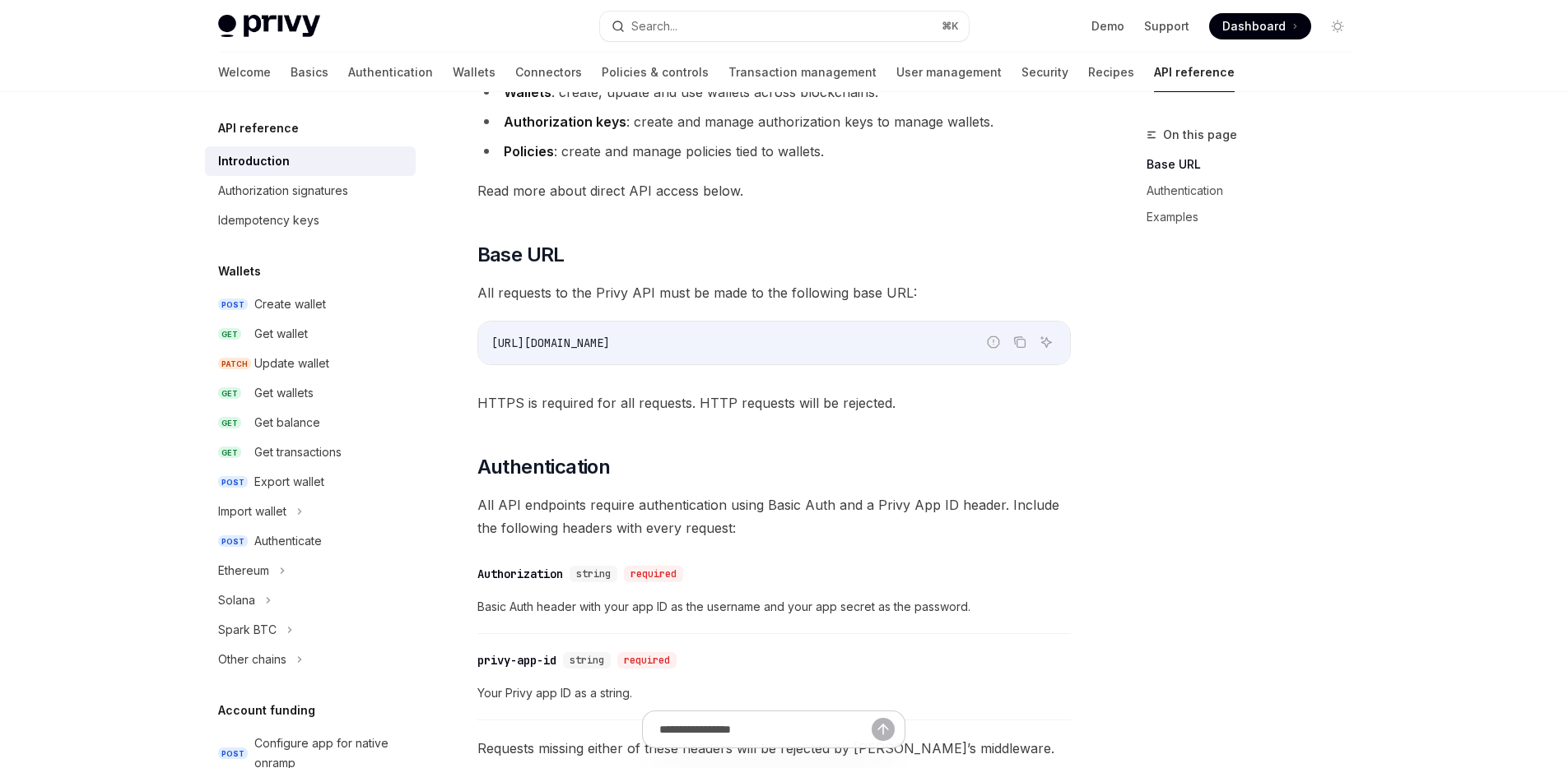
scroll to position [409, 0]
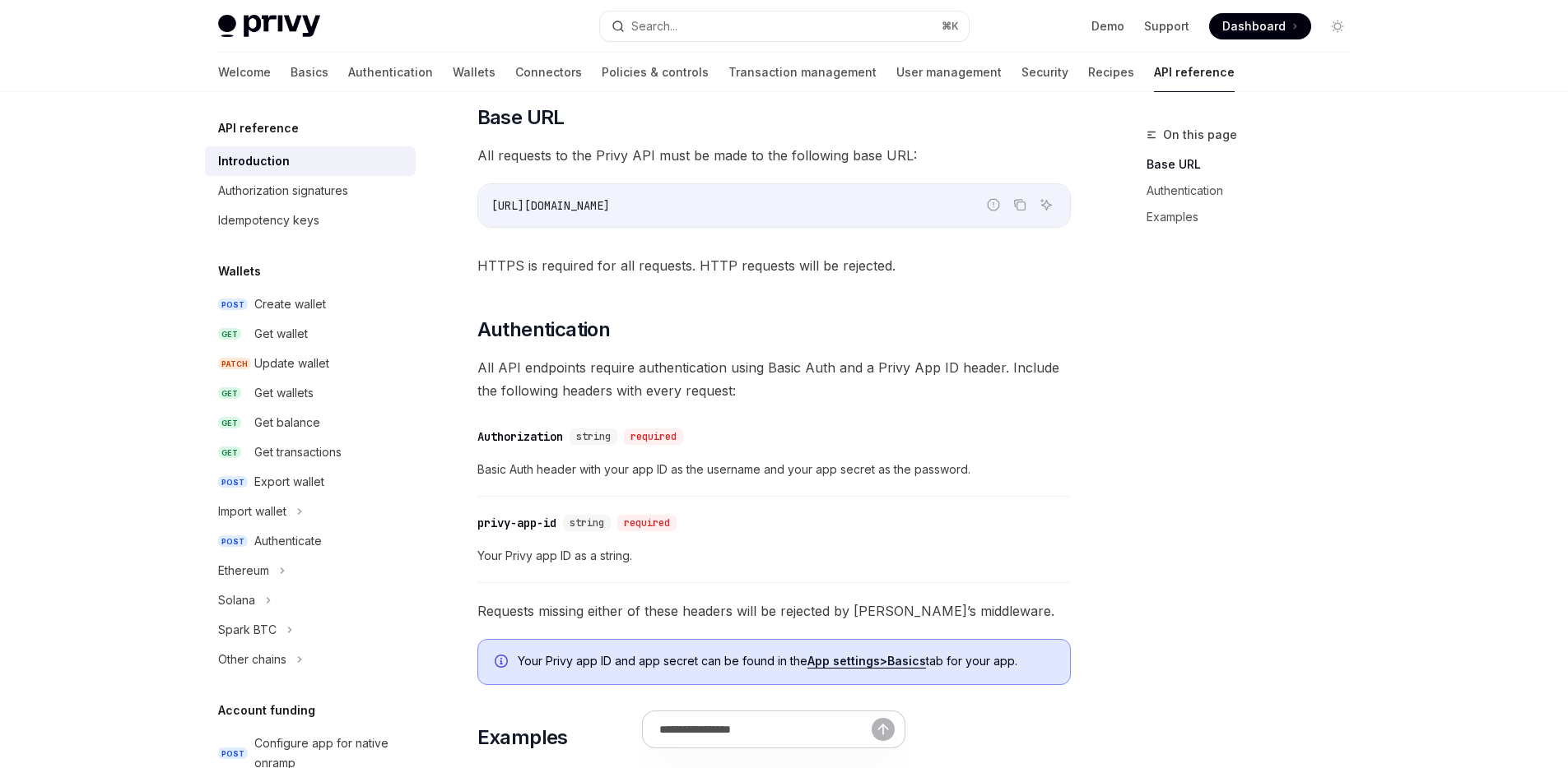
click at [645, 210] on code "https://api.privy.io" at bounding box center [774, 205] width 566 height 20
drag, startPoint x: 1021, startPoint y: 211, endPoint x: 1034, endPoint y: 214, distance: 13.3
click at [1022, 211] on icon "Copy the contents from the code block" at bounding box center [1019, 205] width 13 height 13
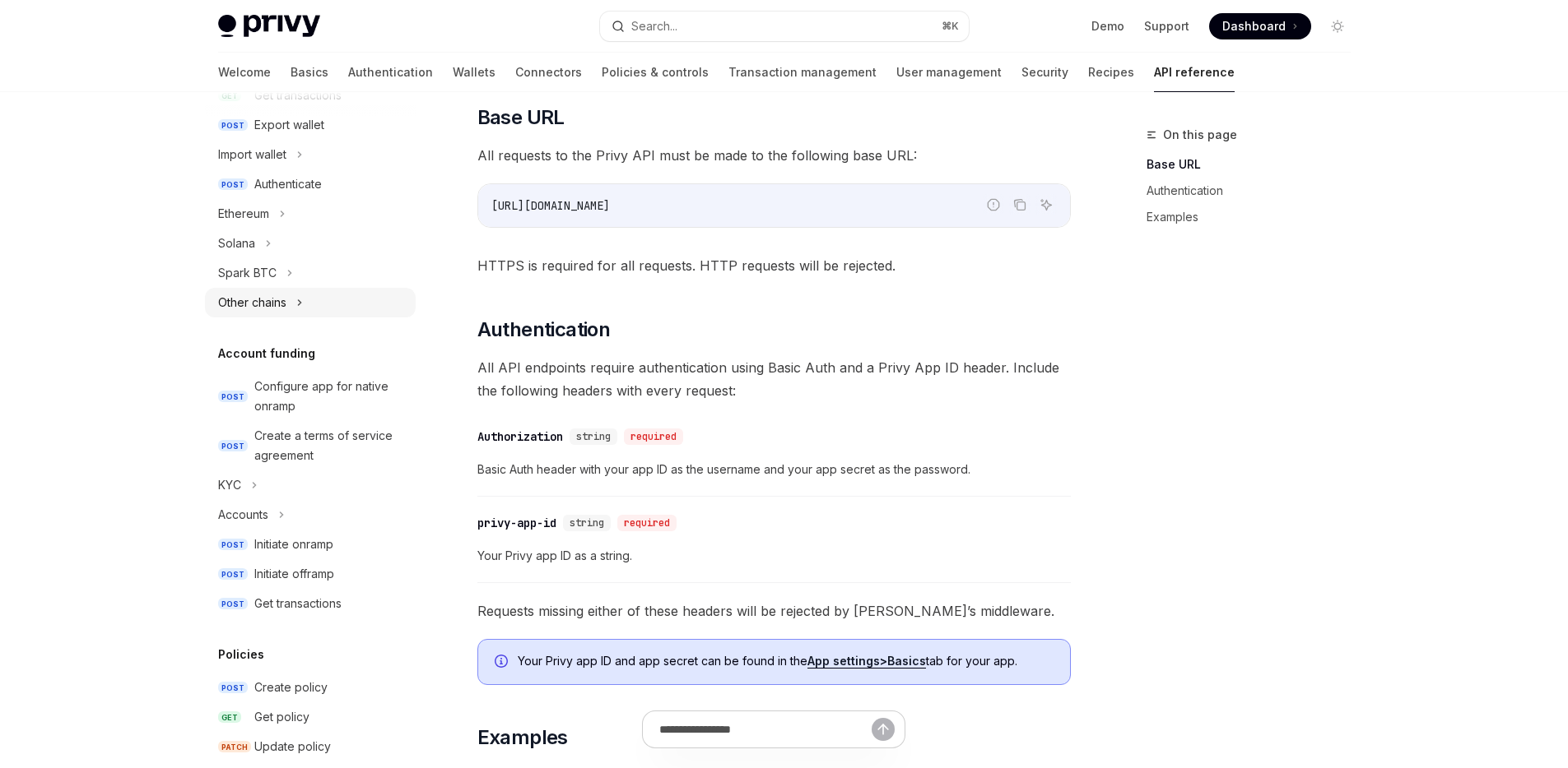
scroll to position [567, 0]
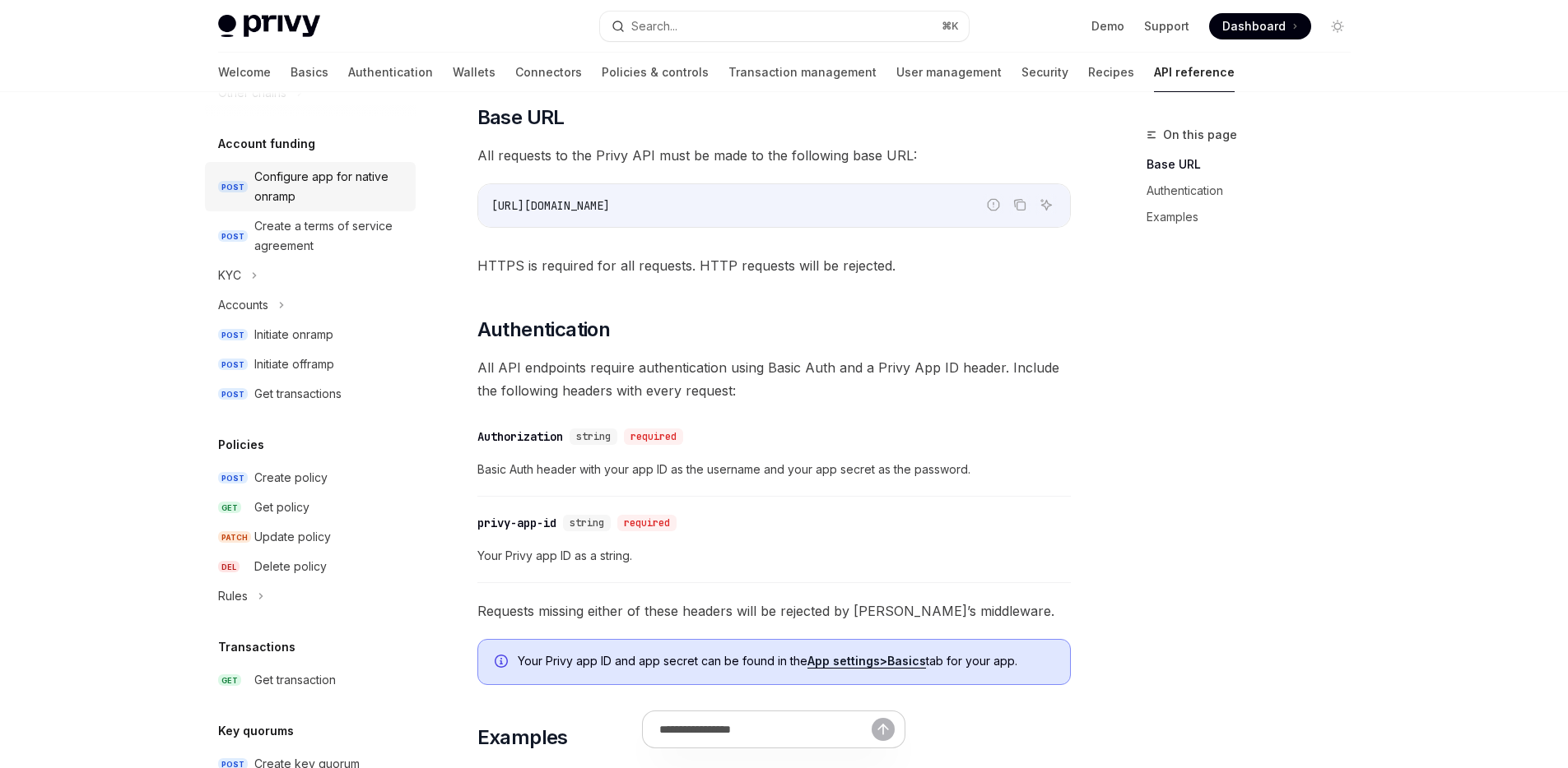
click at [304, 187] on div "Configure app for native onramp" at bounding box center [330, 187] width 151 height 40
type textarea "*"
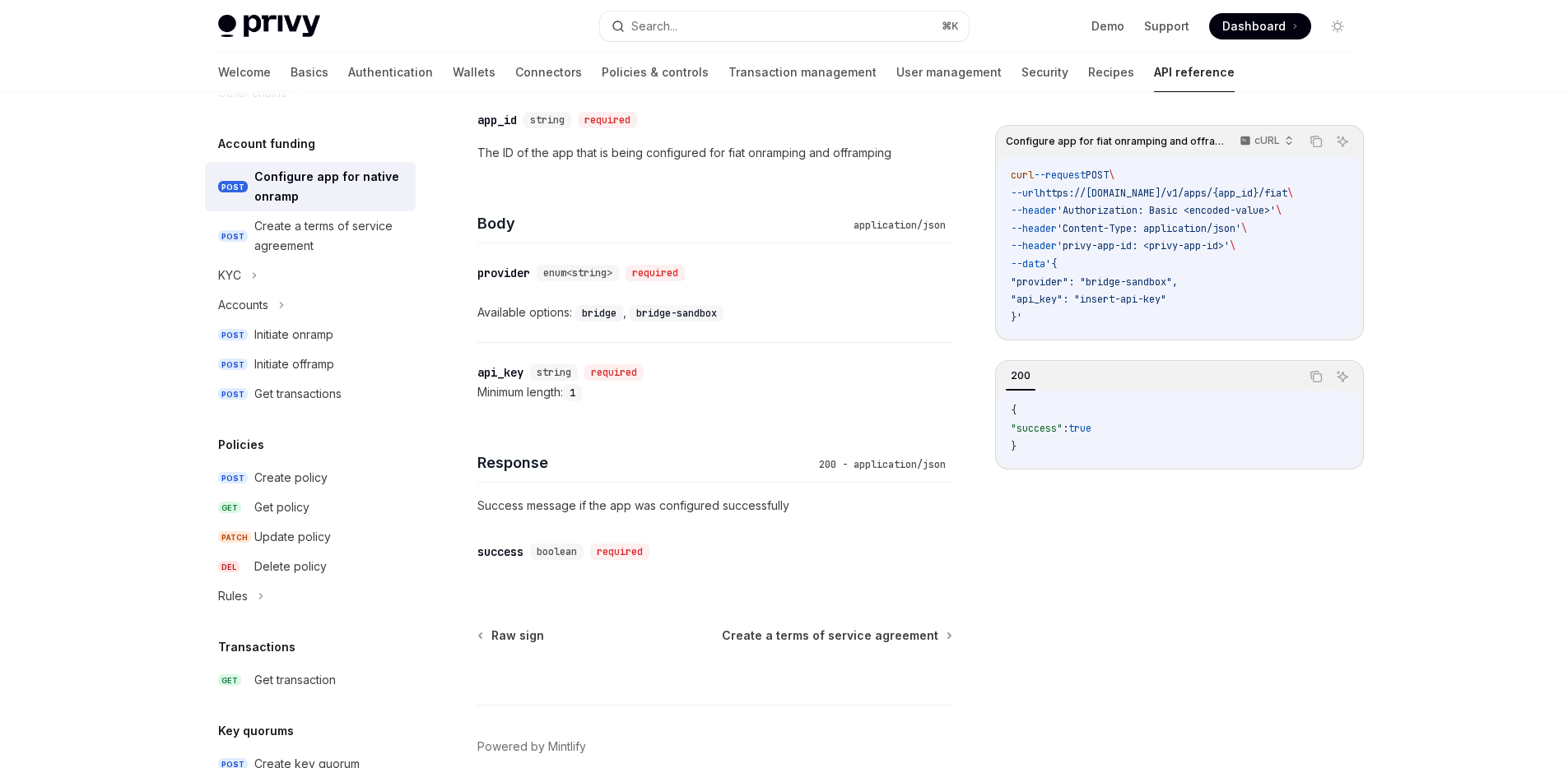
scroll to position [727, 0]
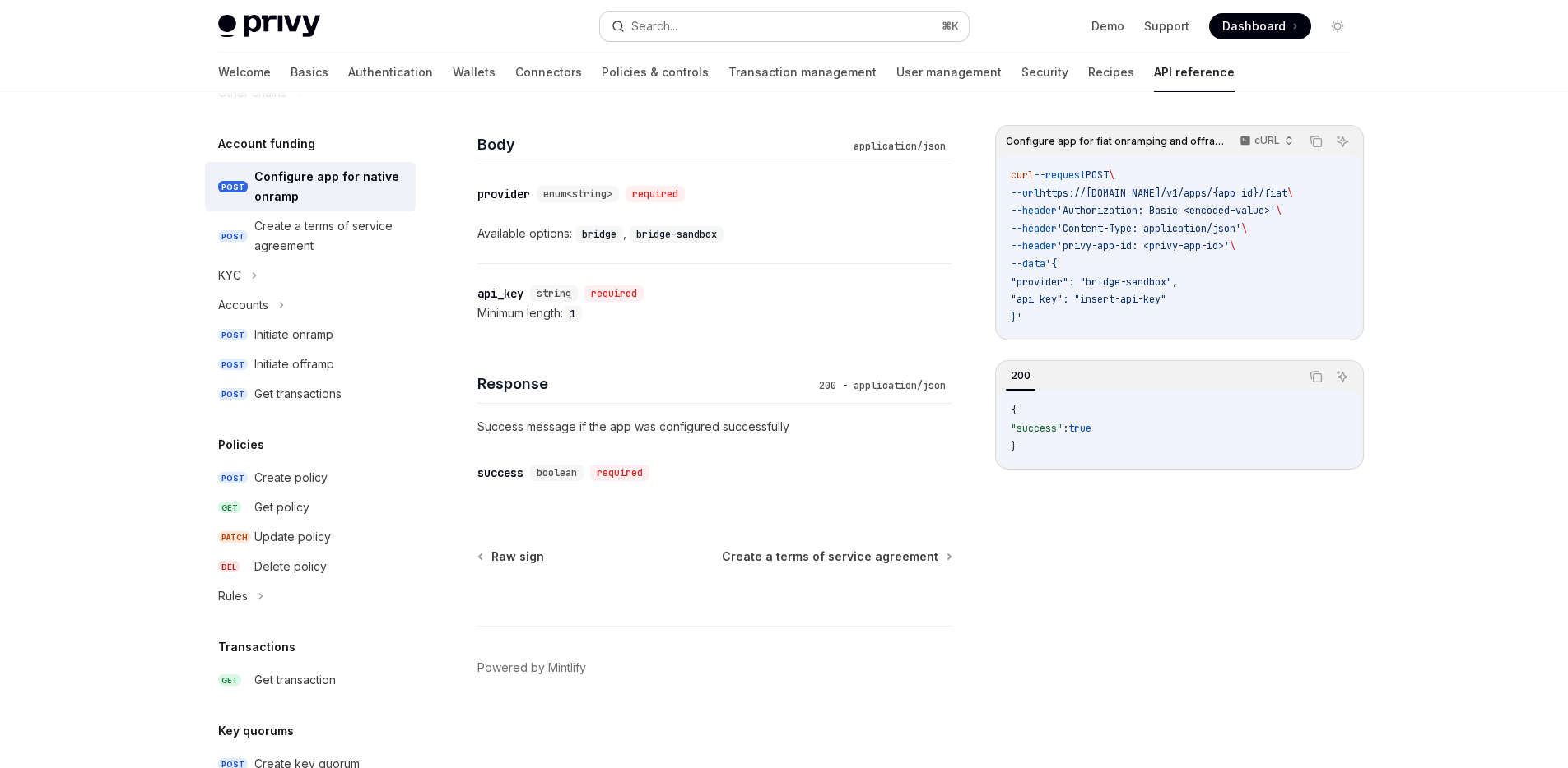
click at [709, 31] on button "Search... ⌘ K" at bounding box center [784, 26] width 369 height 29
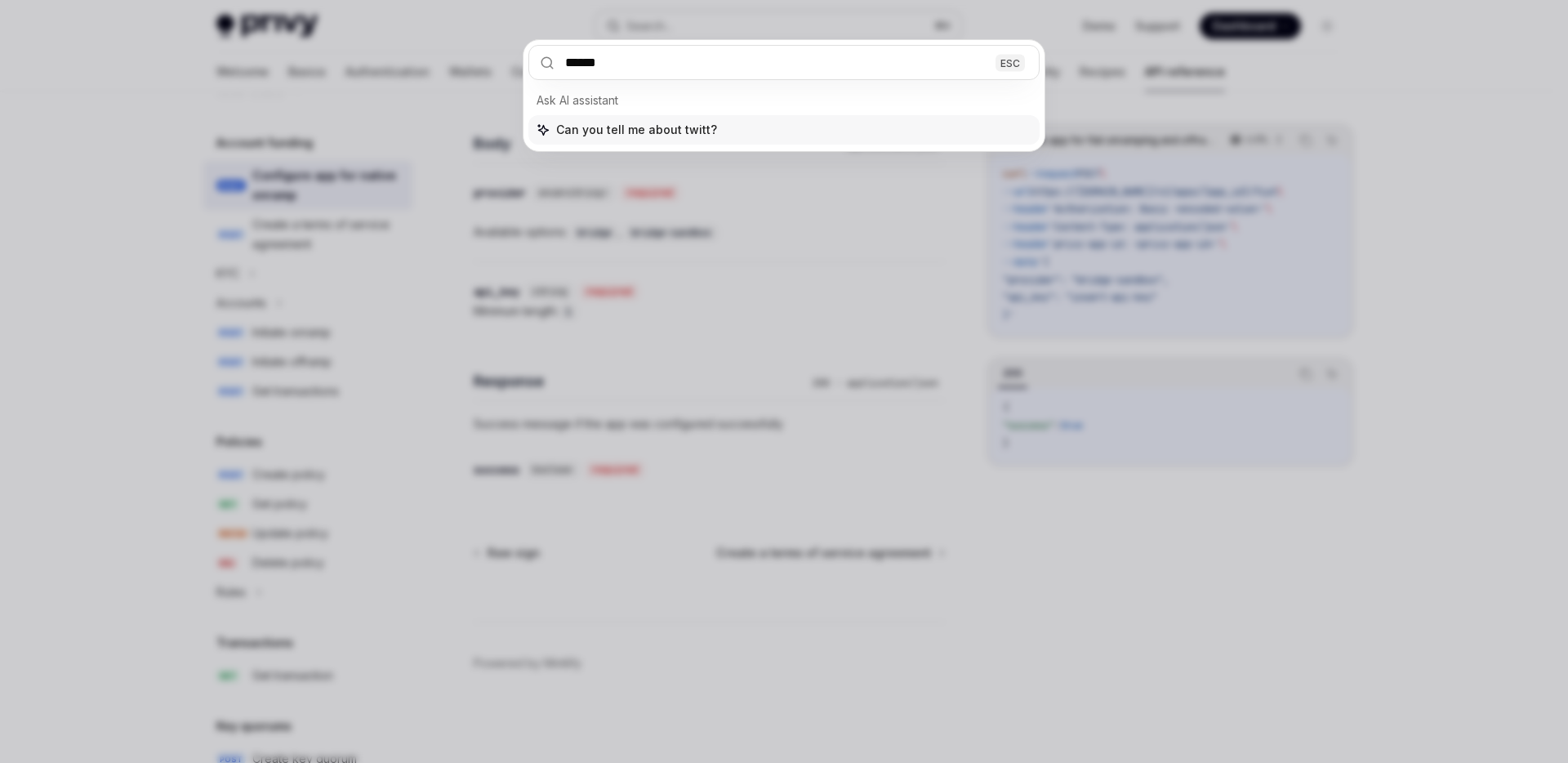
type input "*******"
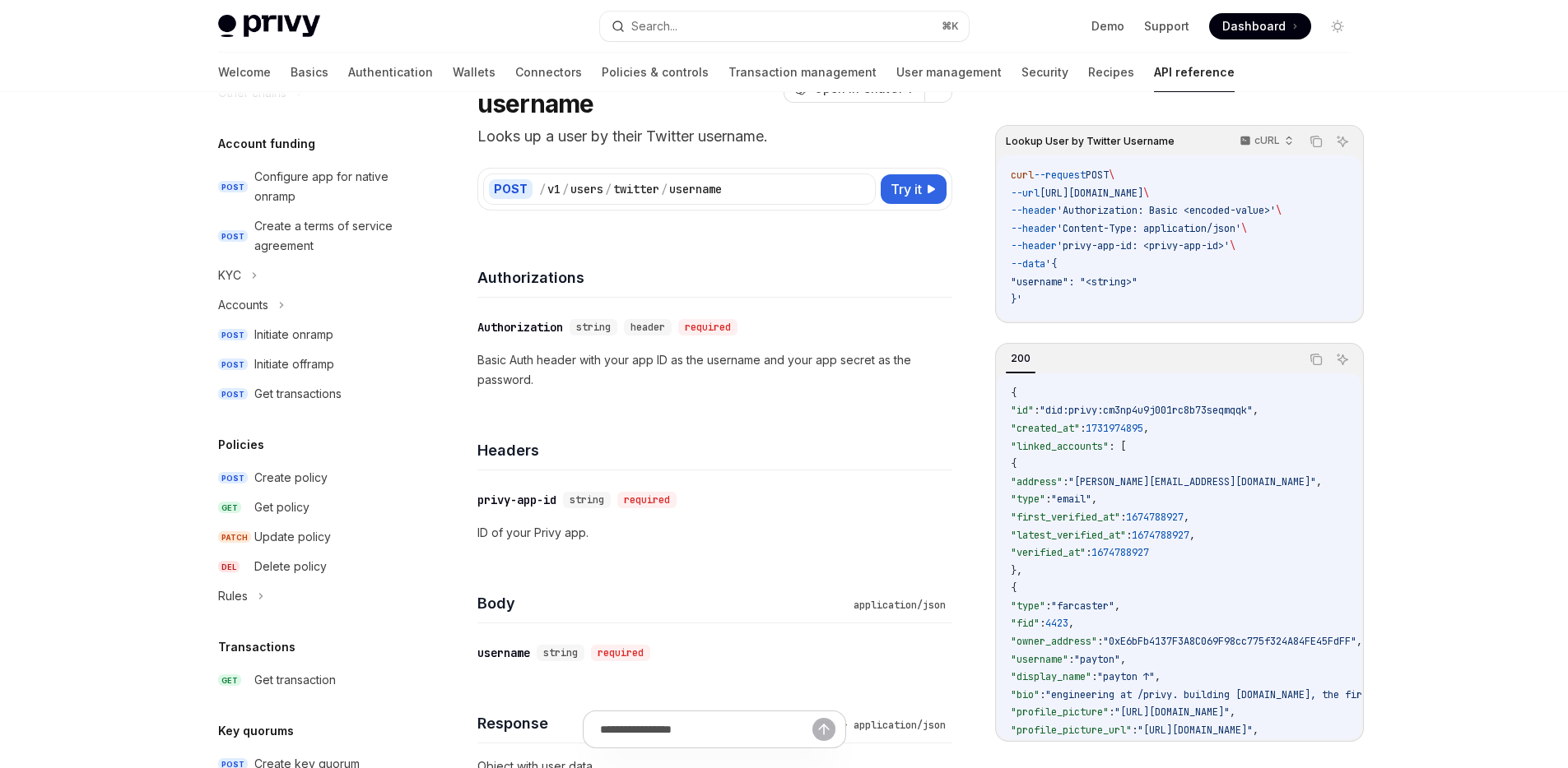
scroll to position [1518, 0]
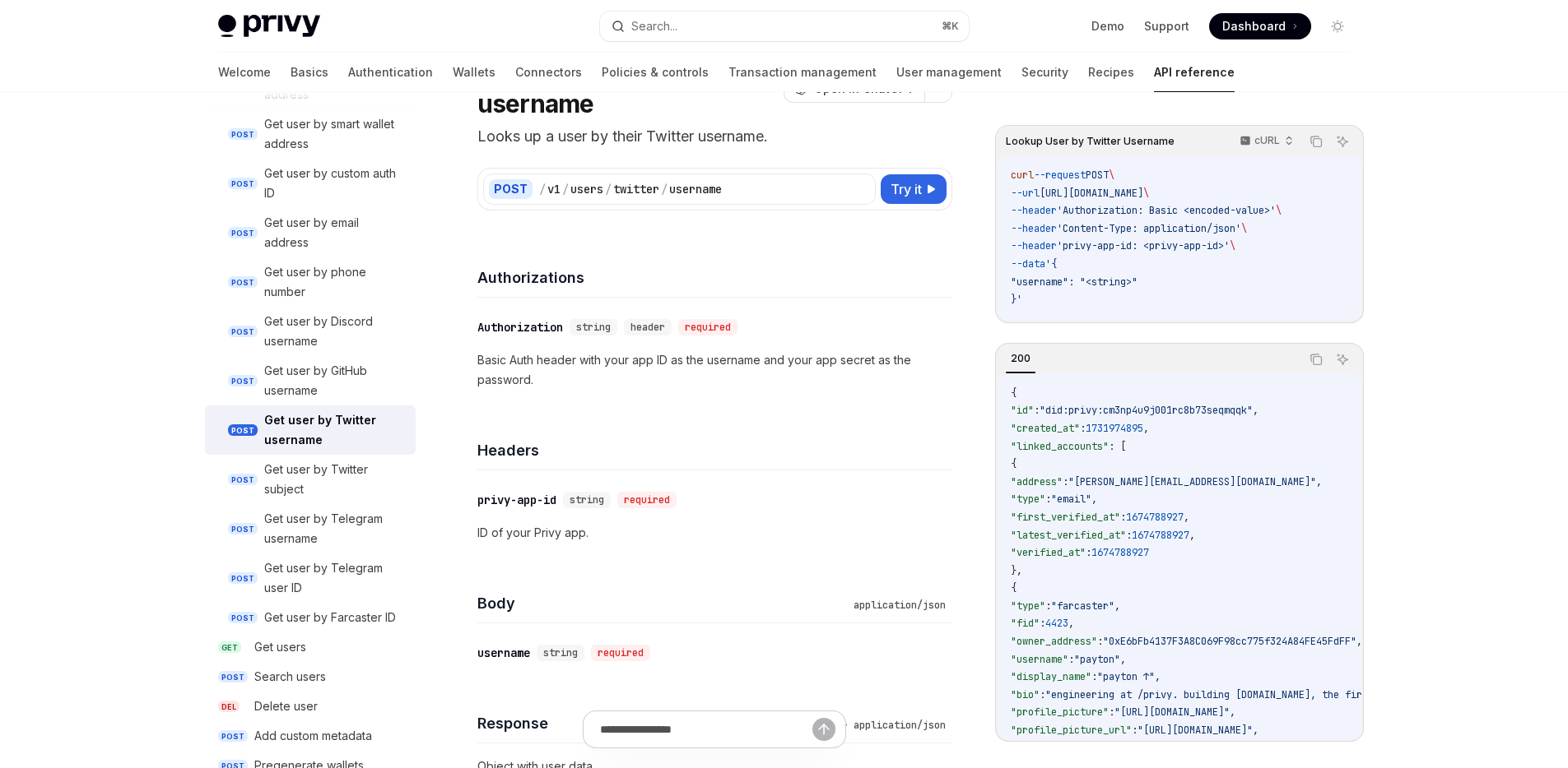
click at [308, 430] on div "Get user by Twitter username" at bounding box center [335, 431] width 142 height 40
click at [907, 180] on span "Try it" at bounding box center [906, 189] width 31 height 20
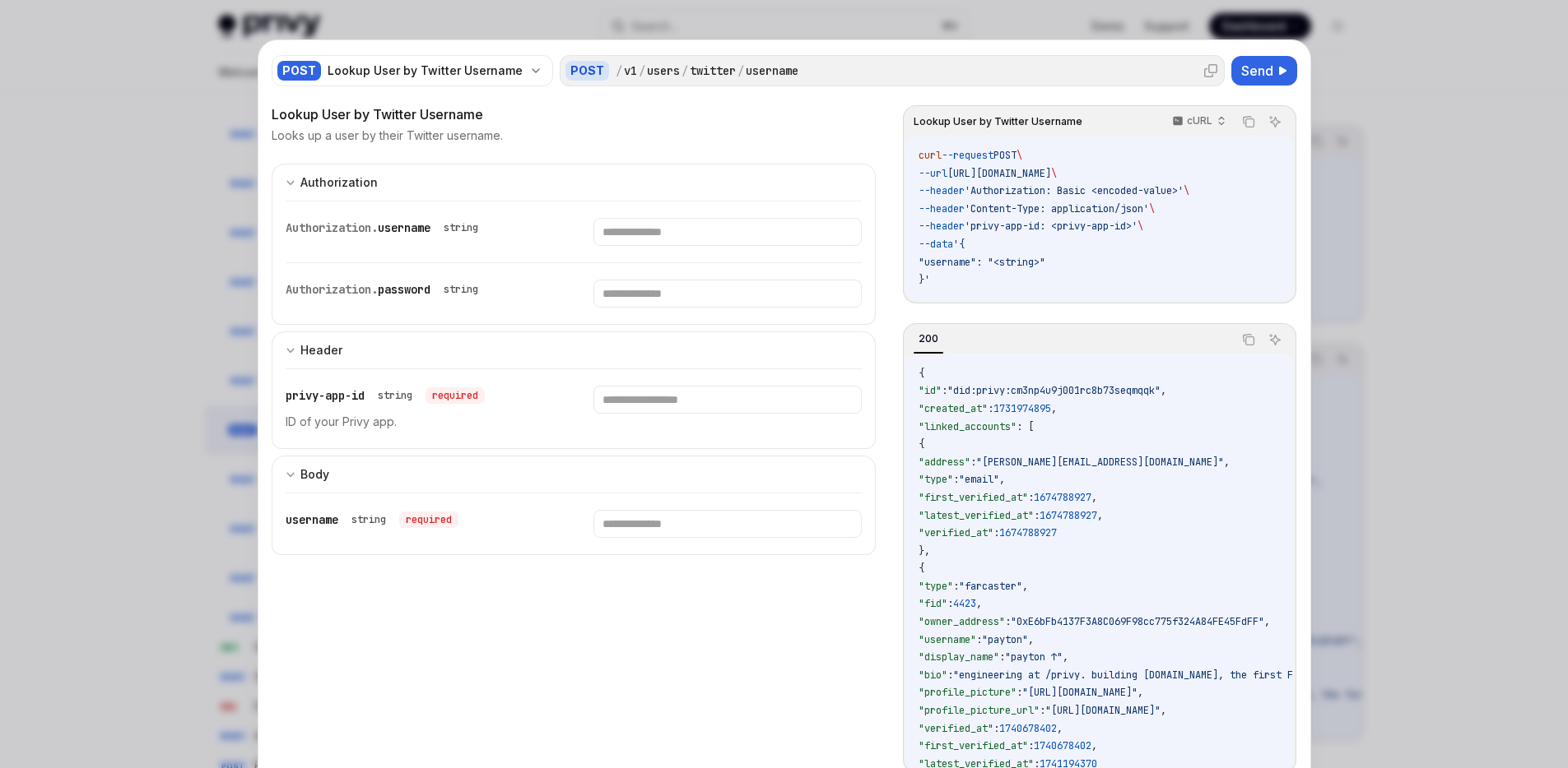
click at [793, 70] on div "/ v1 / users / twitter / username" at bounding box center [917, 70] width 604 height 16
click at [757, 70] on div "username" at bounding box center [772, 70] width 53 height 16
click at [474, 68] on div "Lookup User by Twitter Username" at bounding box center [425, 70] width 195 height 16
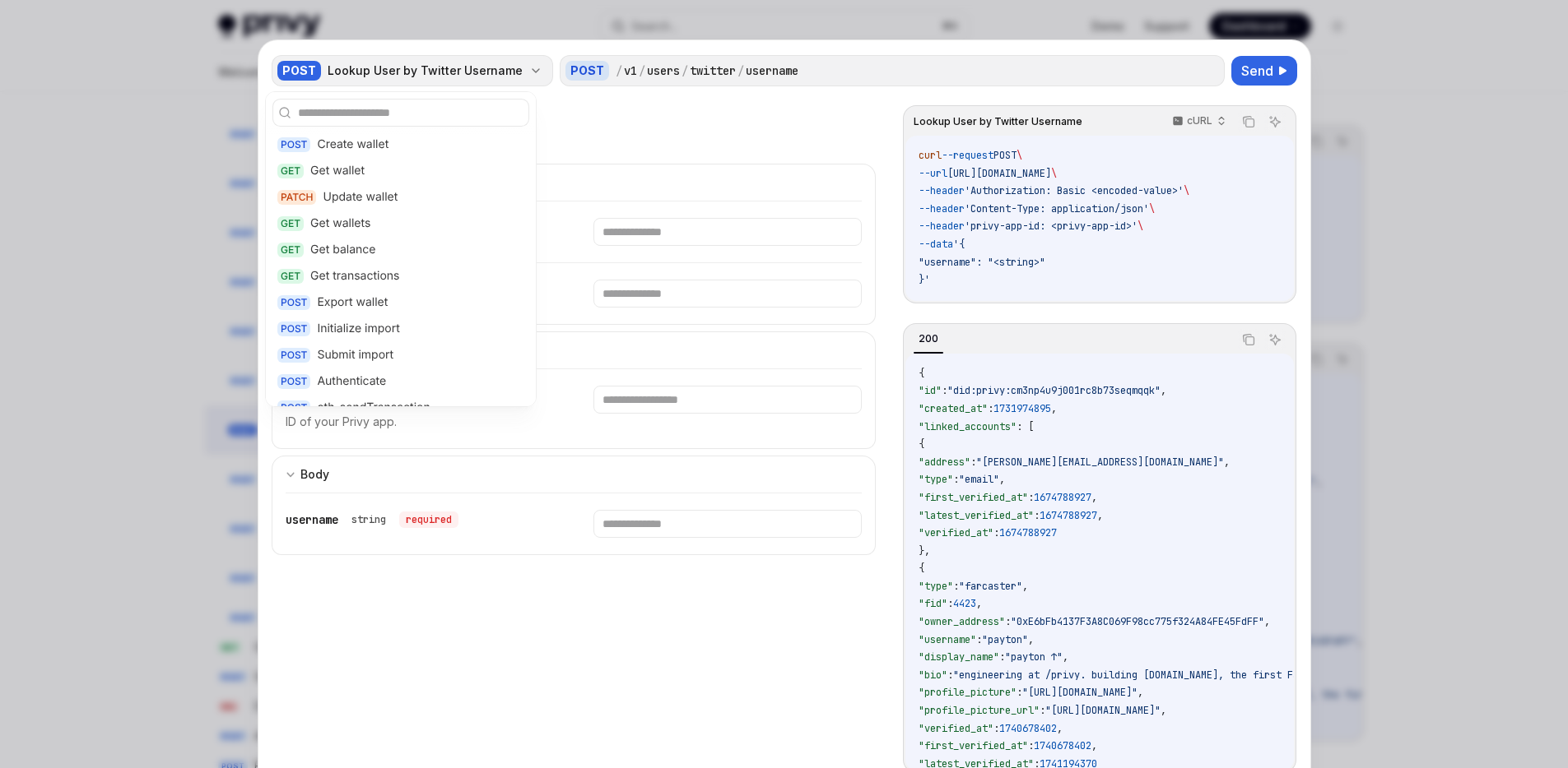
click at [474, 68] on div "Lookup User by Twitter Username" at bounding box center [425, 70] width 195 height 16
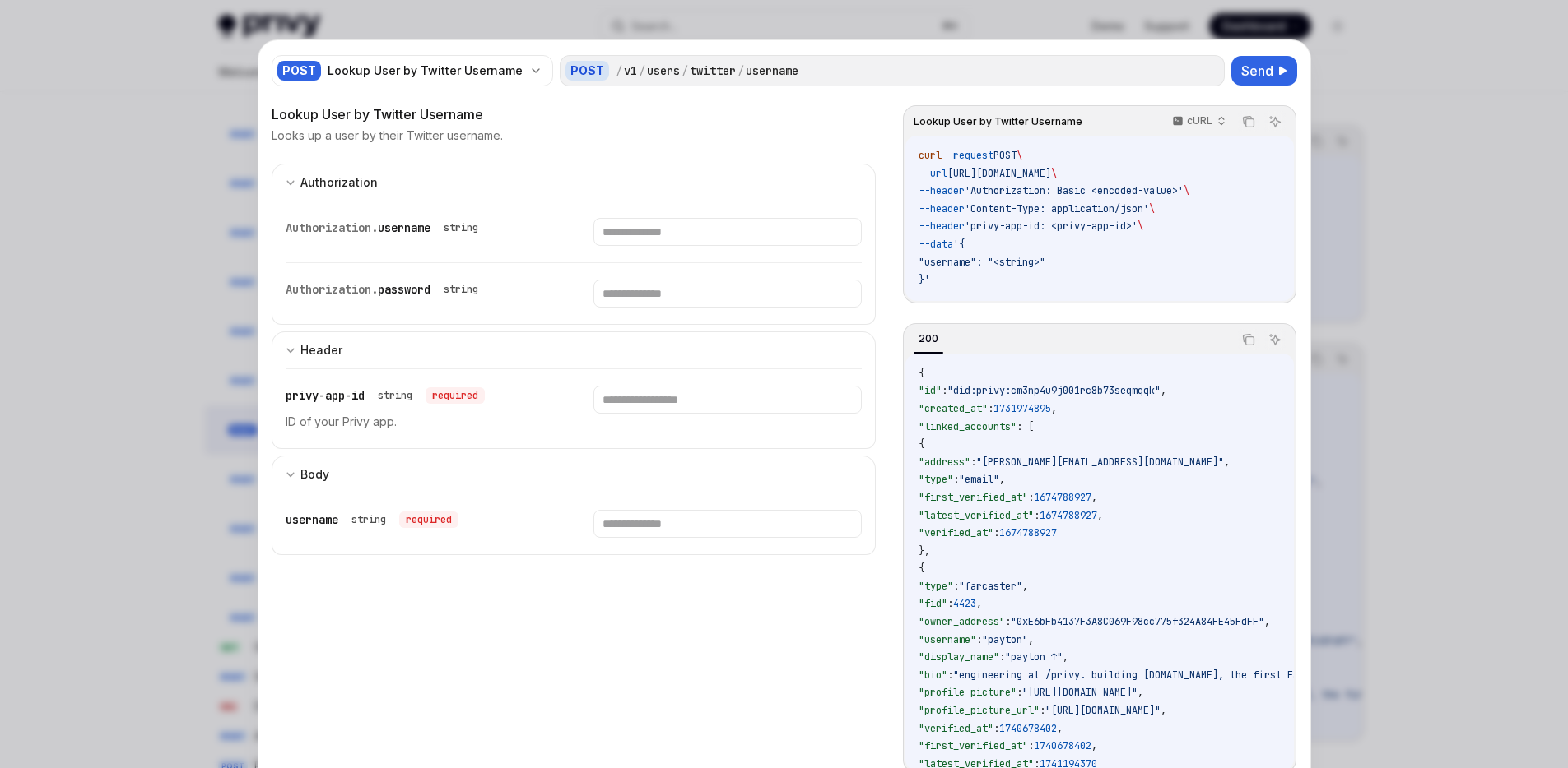
click at [1363, 107] on div at bounding box center [784, 384] width 1568 height 768
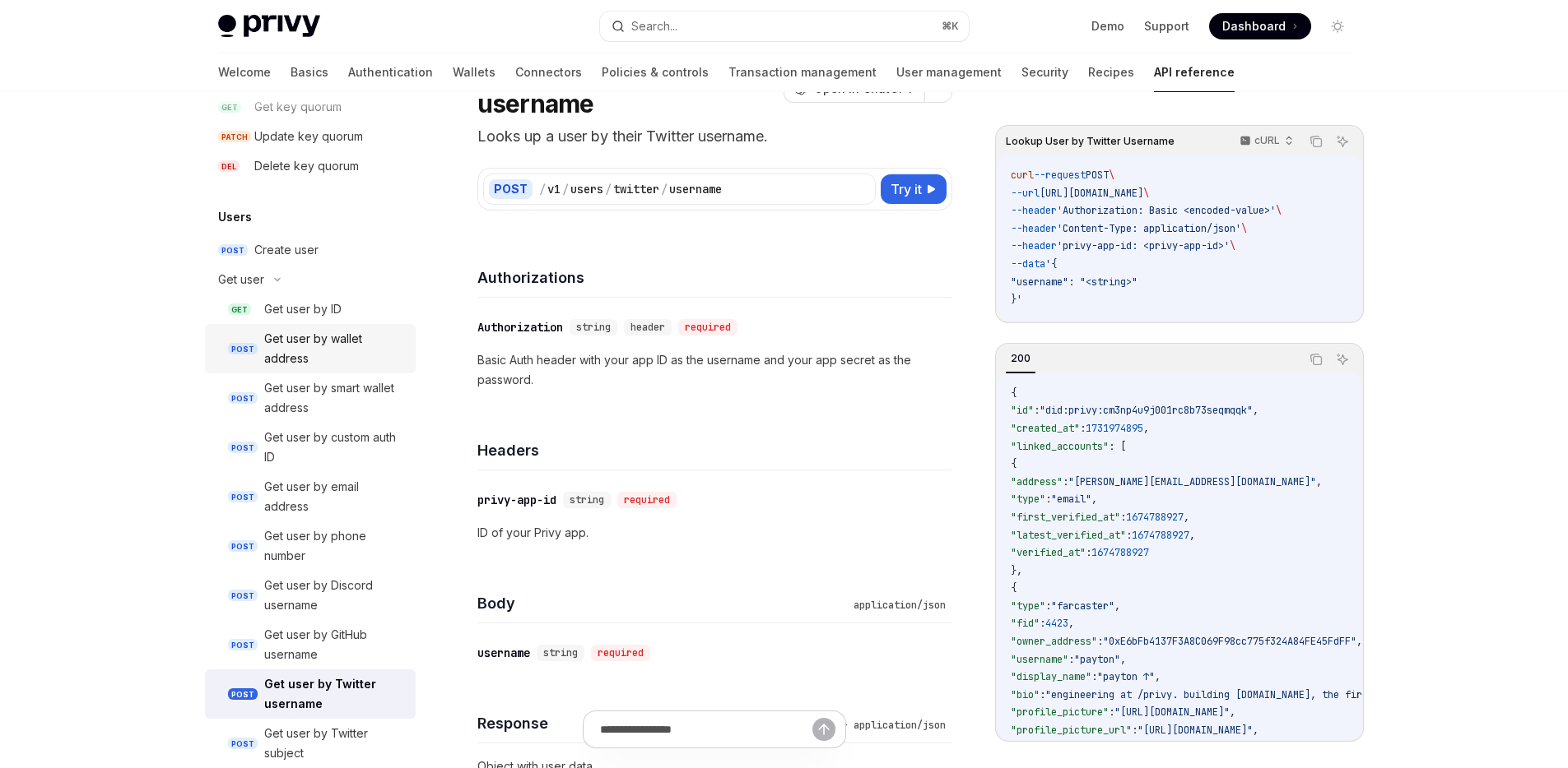
scroll to position [1278, 0]
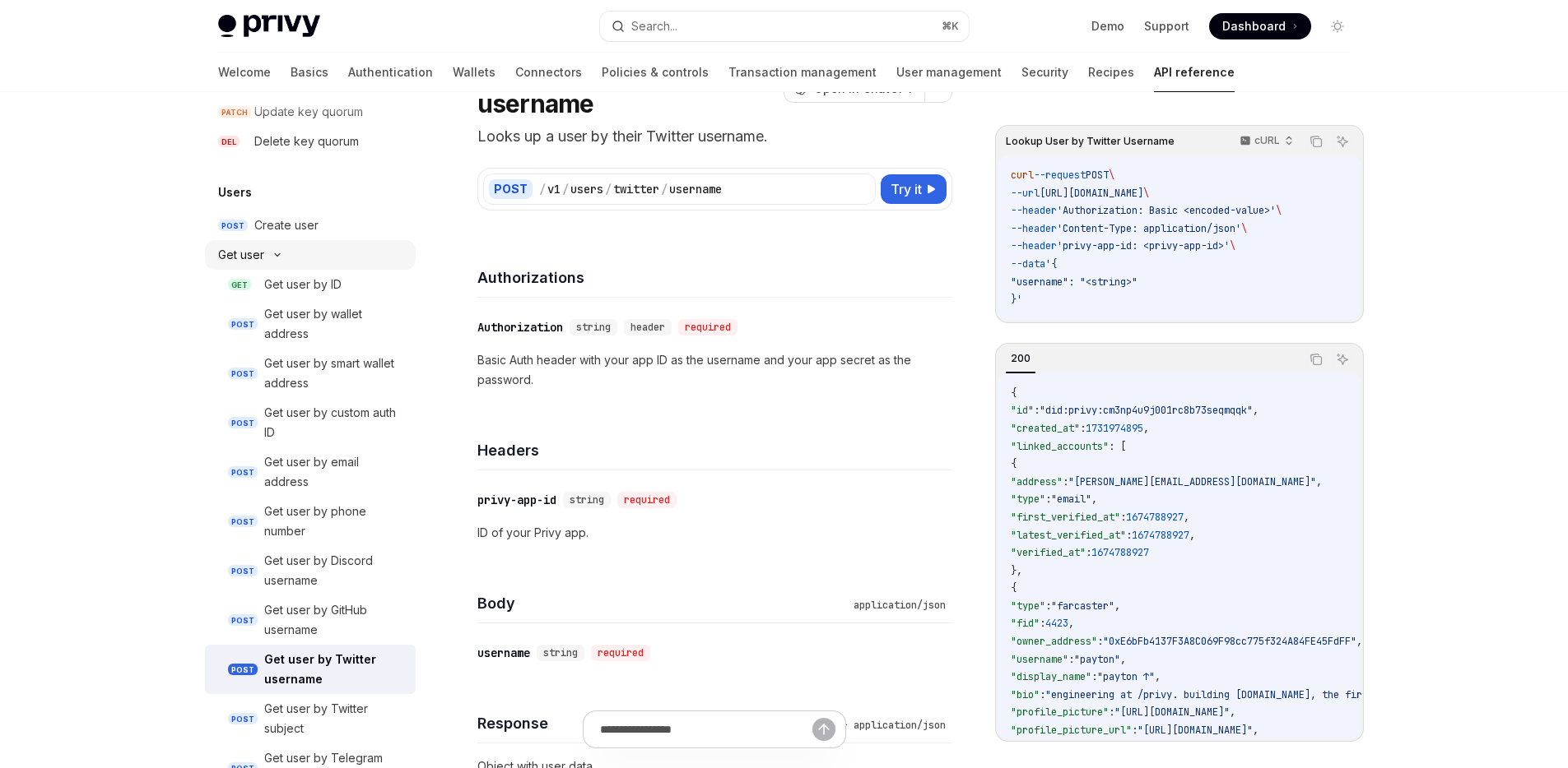
click at [341, 262] on div "Get user" at bounding box center [310, 255] width 211 height 29
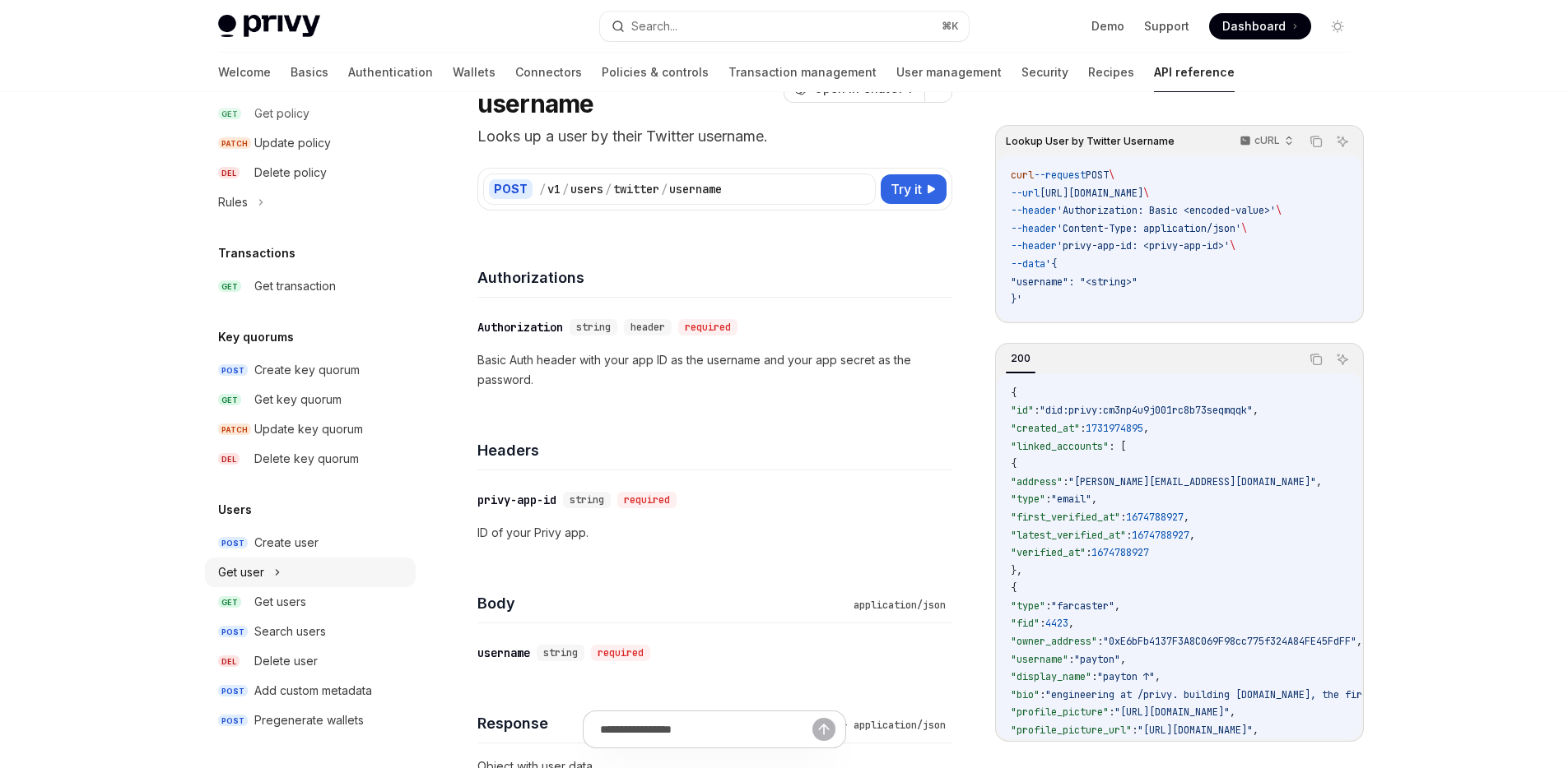
scroll to position [960, 0]
click at [316, 574] on div "Get user" at bounding box center [310, 572] width 211 height 29
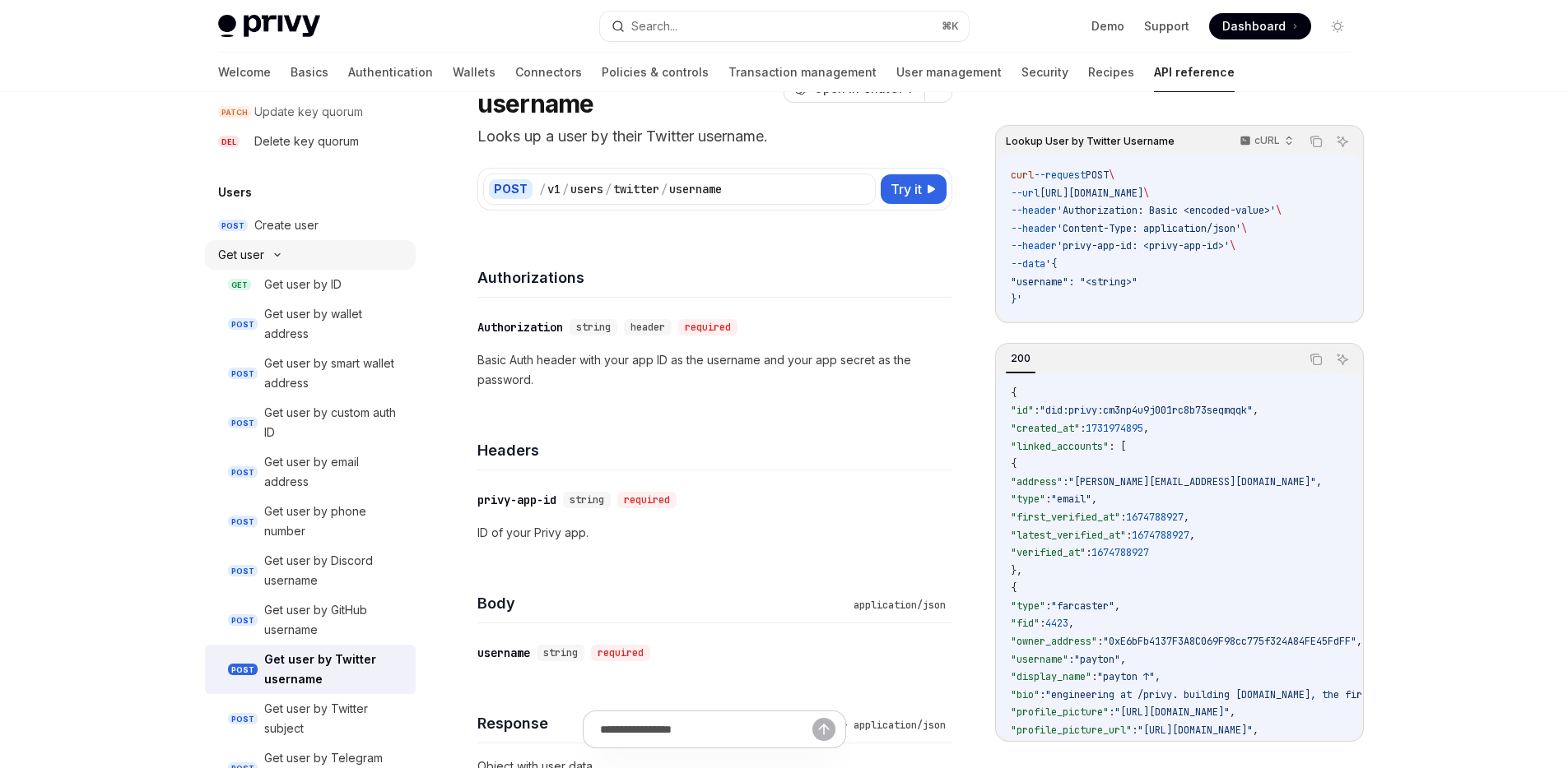
scroll to position [1583, 0]
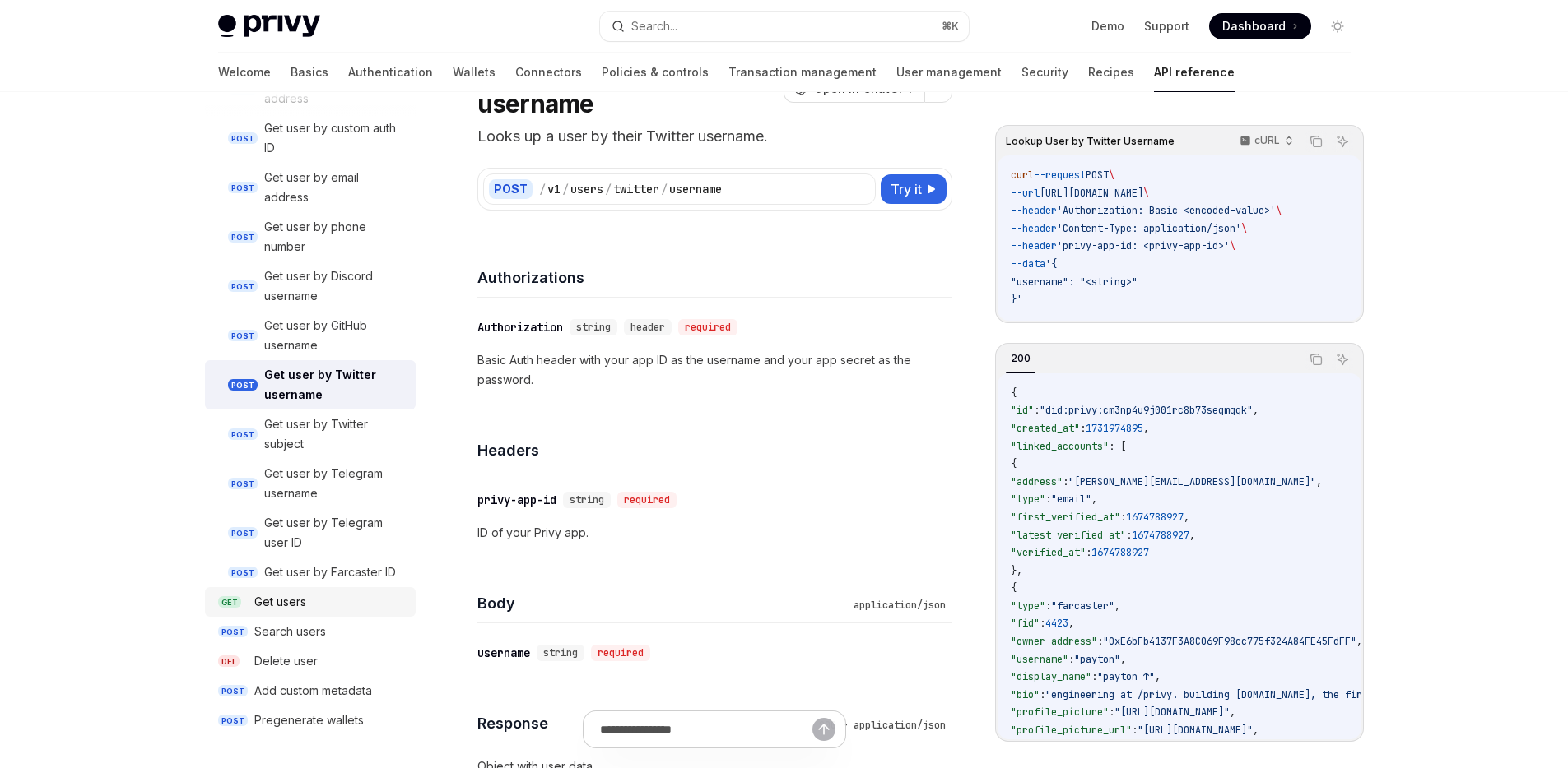
click at [320, 607] on div "Get users" at bounding box center [330, 601] width 151 height 20
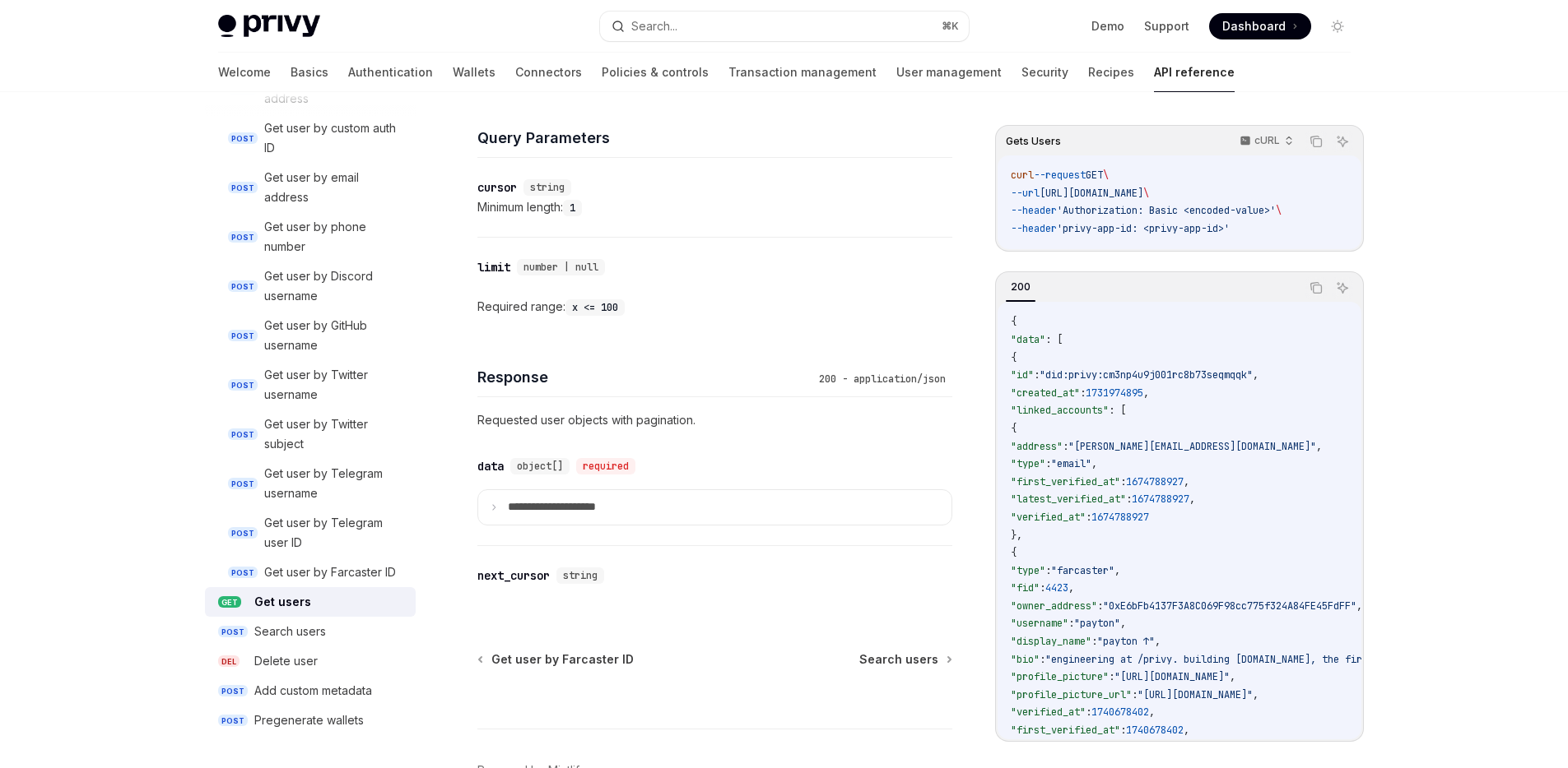
scroll to position [631, 0]
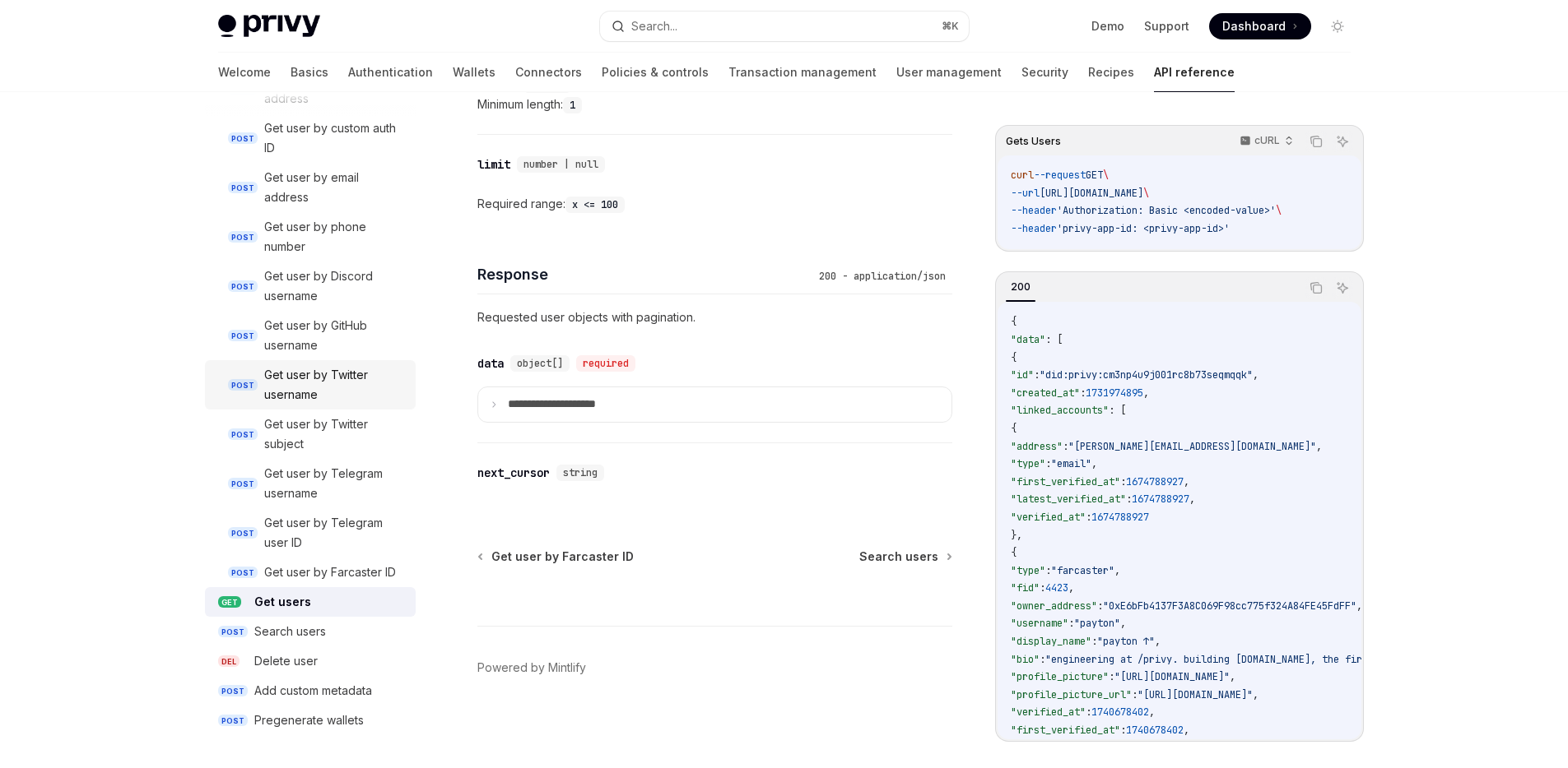
click at [335, 367] on div "Get user by Twitter username" at bounding box center [335, 385] width 142 height 40
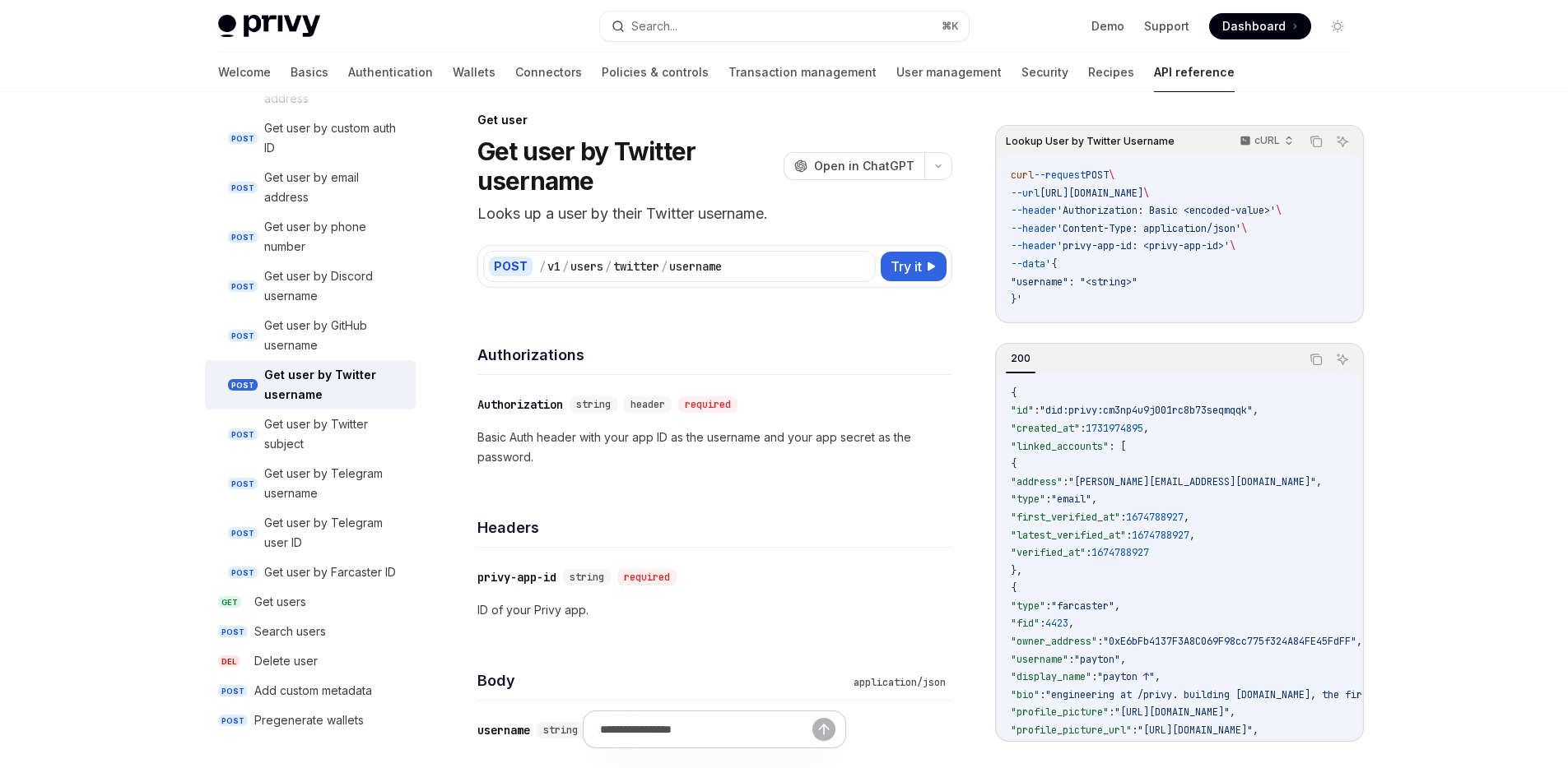
scroll to position [92, 0]
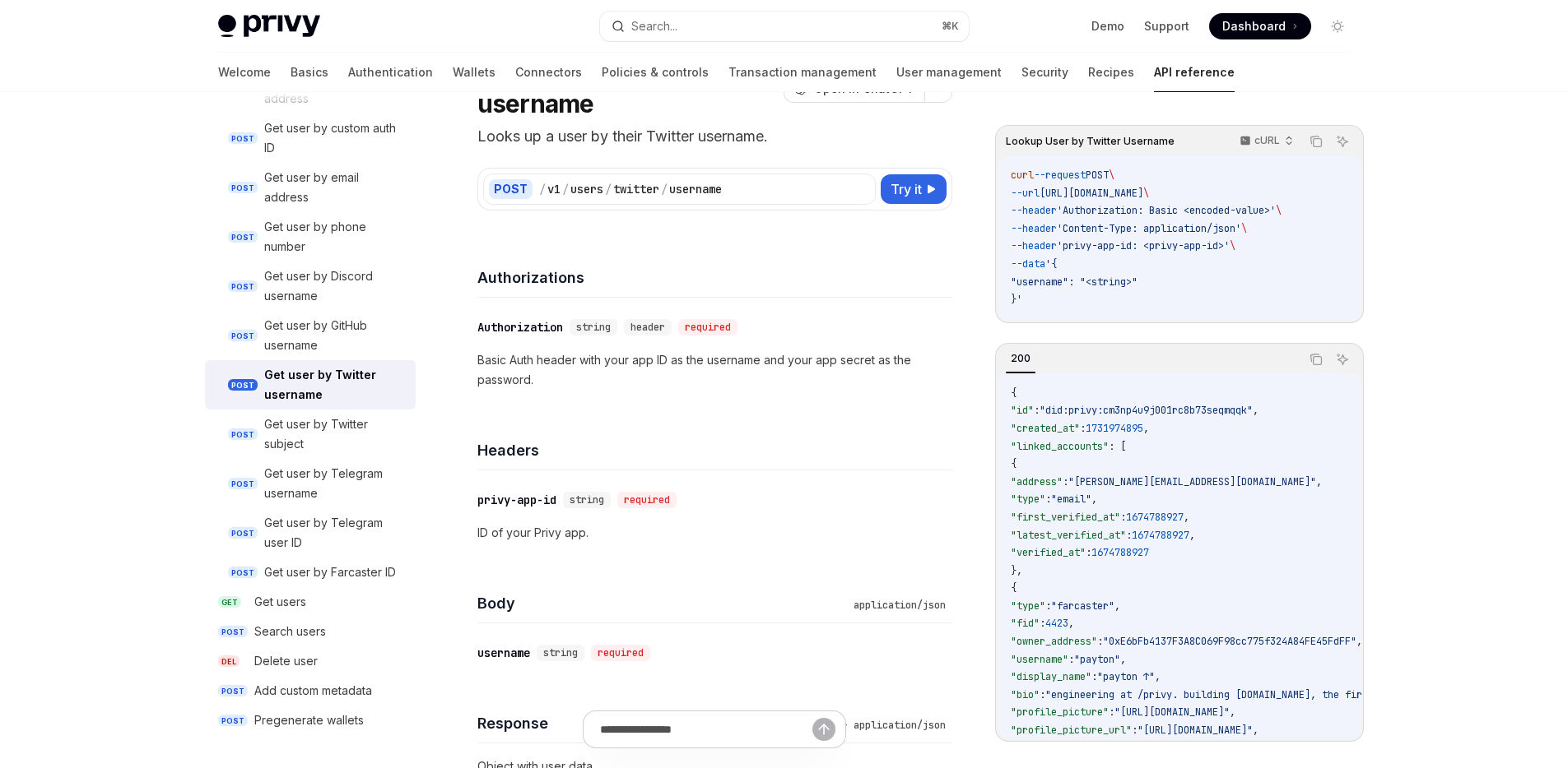
type textarea "*"
